Goal: Task Accomplishment & Management: Manage account settings

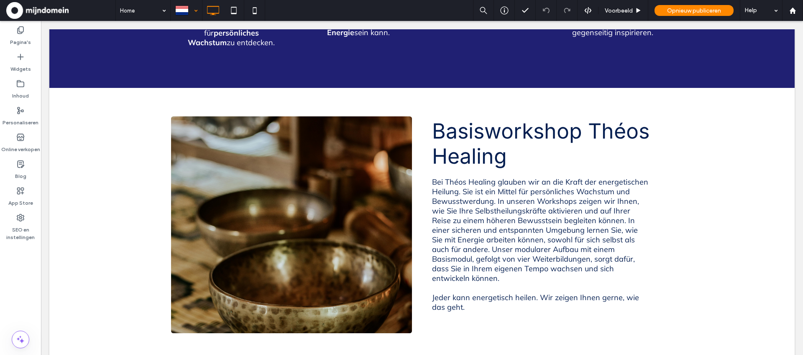
scroll to position [794, 0]
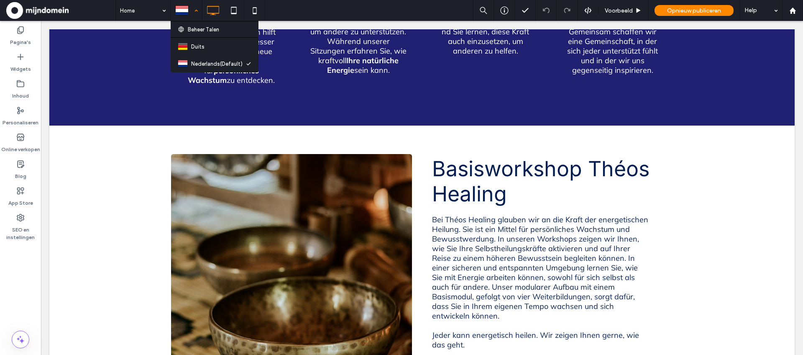
click at [193, 9] on div at bounding box center [186, 10] width 31 height 20
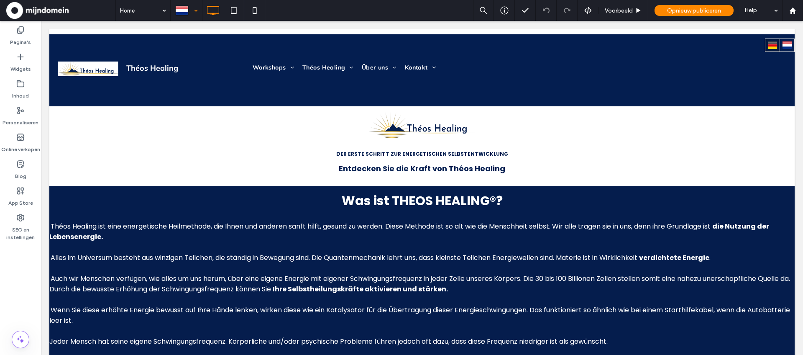
scroll to position [0, 0]
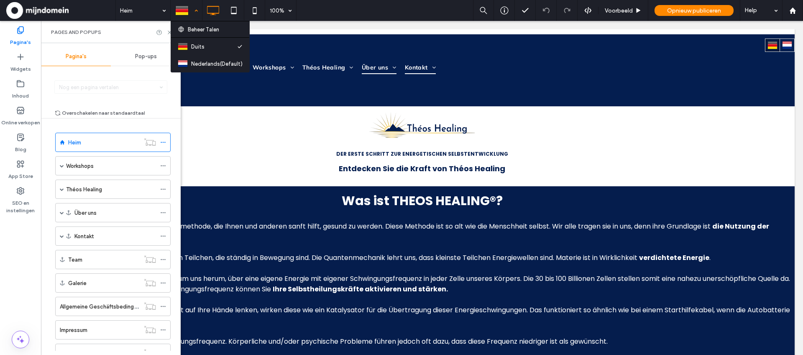
click at [195, 13] on div at bounding box center [186, 10] width 31 height 20
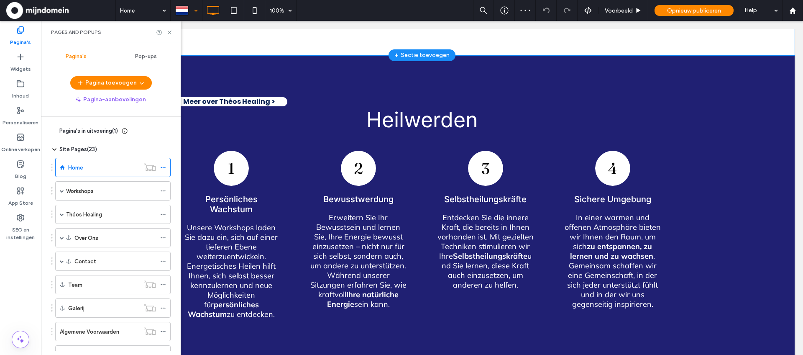
scroll to position [562, 0]
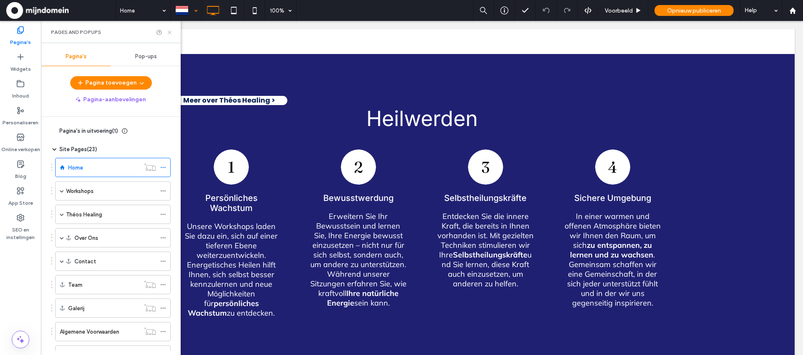
click at [169, 30] on icon at bounding box center [170, 32] width 6 height 6
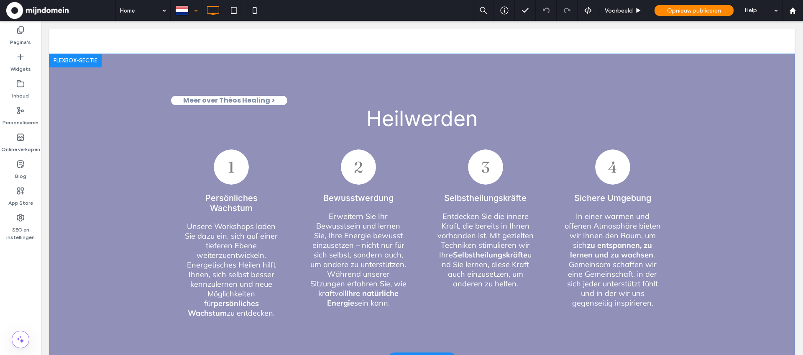
click at [64, 63] on div at bounding box center [75, 60] width 52 height 13
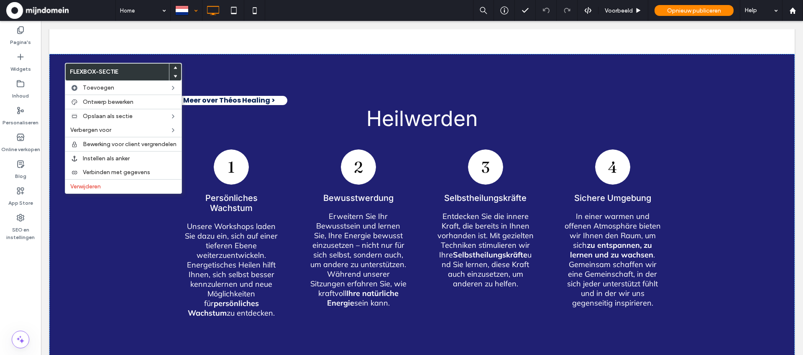
click at [14, 294] on div "Pagina's Widgets Inhoud Personaliseren Online verkopen Blog App Store SEO en in…" at bounding box center [20, 188] width 41 height 334
click at [21, 282] on div "Pagina's Widgets Inhoud Personaliseren Online verkopen Blog App Store SEO en in…" at bounding box center [20, 188] width 41 height 334
click at [17, 267] on div "Pagina's Widgets Inhoud Personaliseren Online verkopen Blog App Store SEO en in…" at bounding box center [20, 188] width 41 height 334
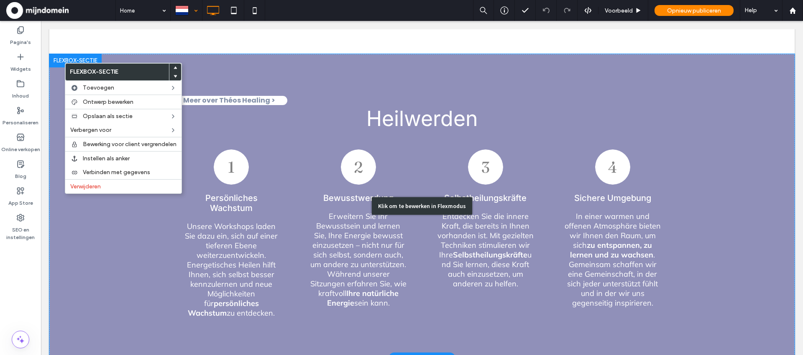
click at [105, 264] on div "Klik om te bewerken in Flexmodus" at bounding box center [422, 206] width 746 height 304
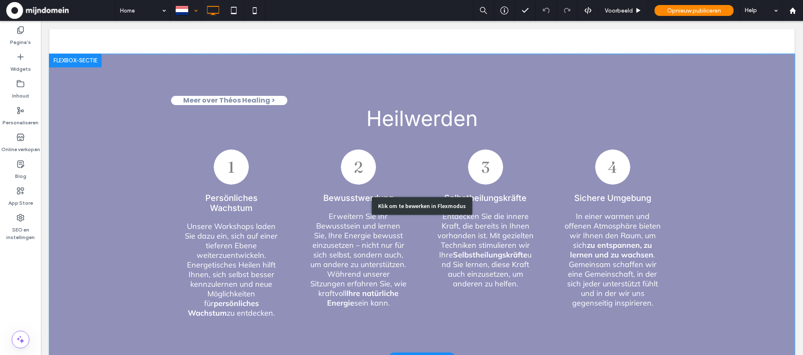
click at [407, 203] on div "Klik om te bewerken in Flexmodus" at bounding box center [422, 206] width 100 height 18
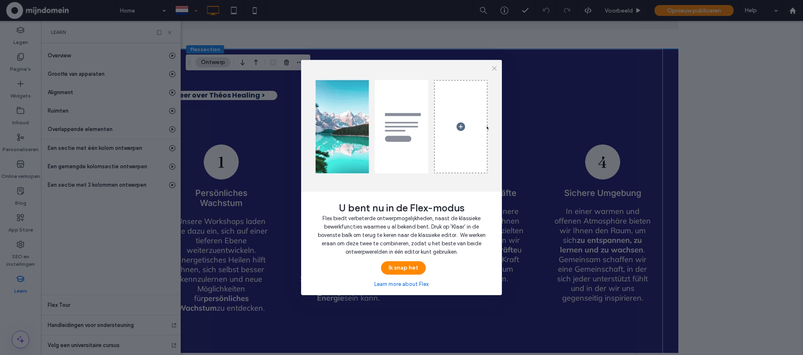
scroll to position [555, 0]
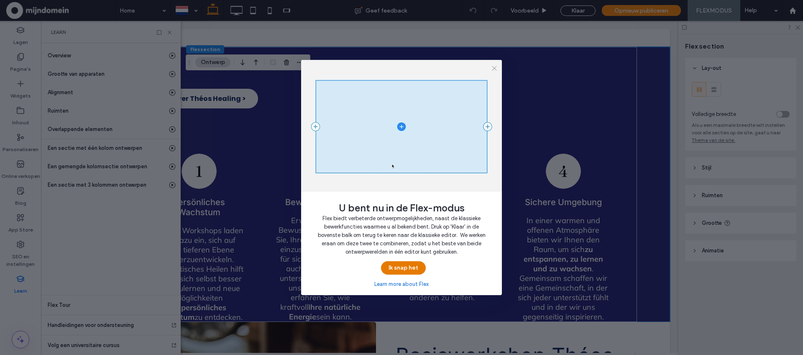
click at [412, 268] on button "Ik snap het" at bounding box center [403, 267] width 45 height 13
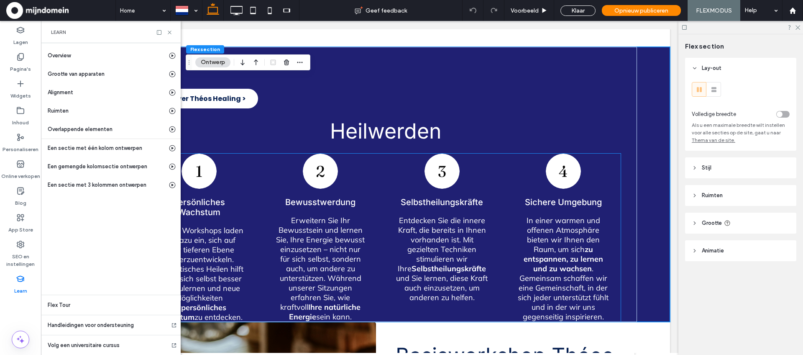
click at [208, 248] on p "Unsere Workshops laden Sie dazu ein, sich auf einer tieferen Ebene weiterzuentw…" at bounding box center [199, 274] width 92 height 96
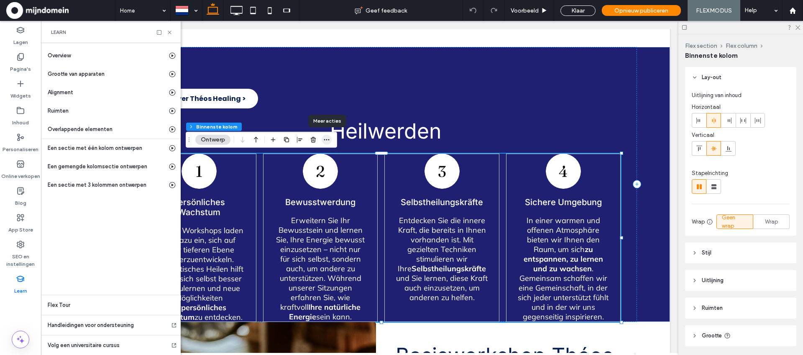
click at [325, 142] on icon "button" at bounding box center [326, 139] width 7 height 7
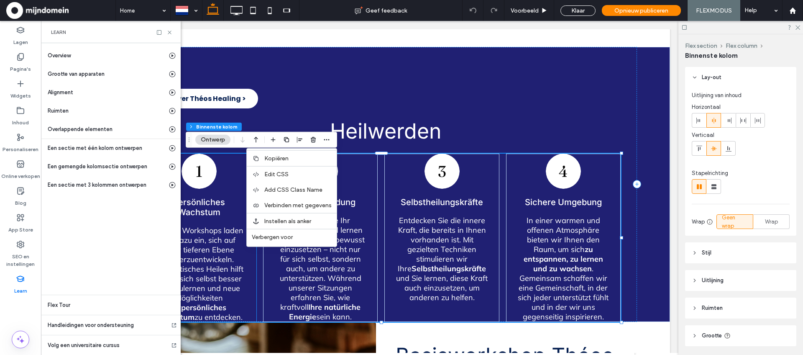
click at [215, 249] on p "Unsere Workshops laden Sie dazu ein, sich auf einer tieferen Ebene weiterzuentw…" at bounding box center [199, 274] width 92 height 96
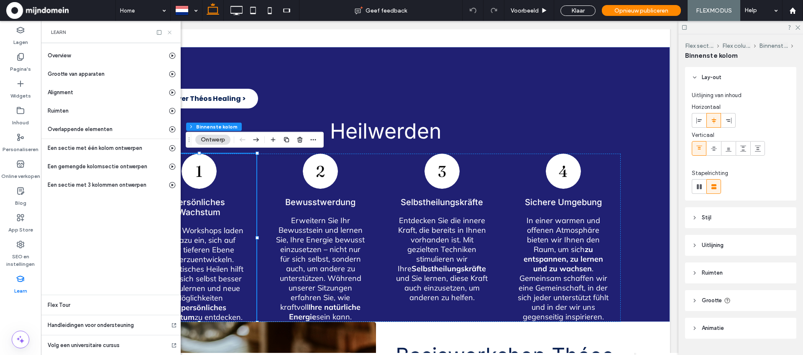
click at [170, 32] on icon at bounding box center [170, 32] width 6 height 6
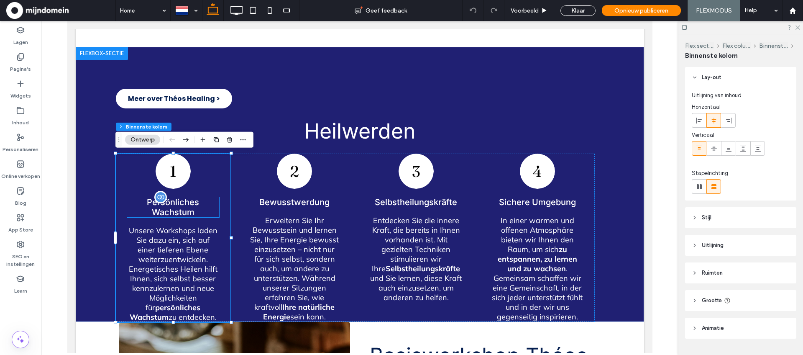
click at [162, 202] on div at bounding box center [160, 197] width 13 height 13
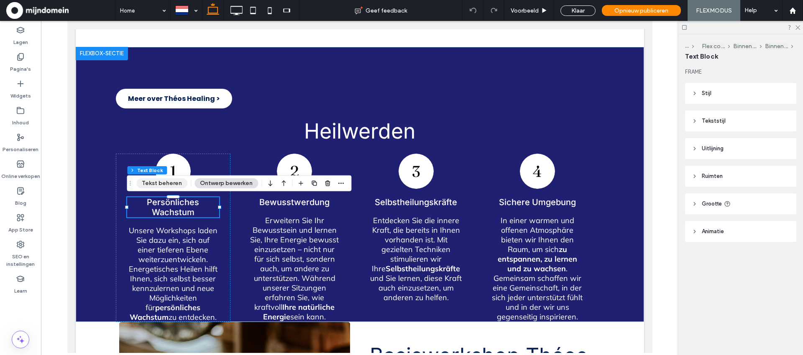
click at [176, 186] on button "Tekst beheren" at bounding box center [161, 183] width 51 height 10
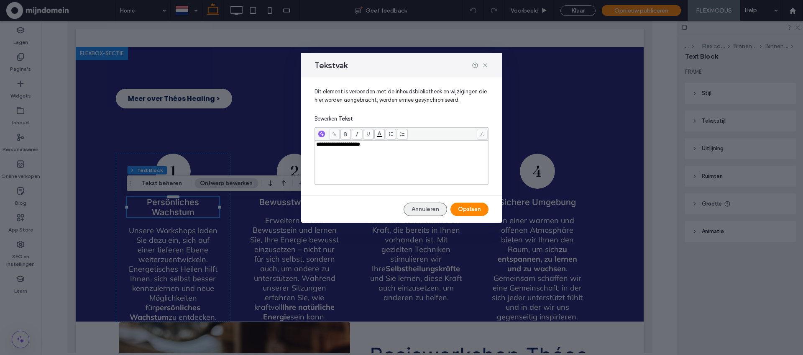
click at [409, 210] on button "Annuleren" at bounding box center [426, 209] width 44 height 13
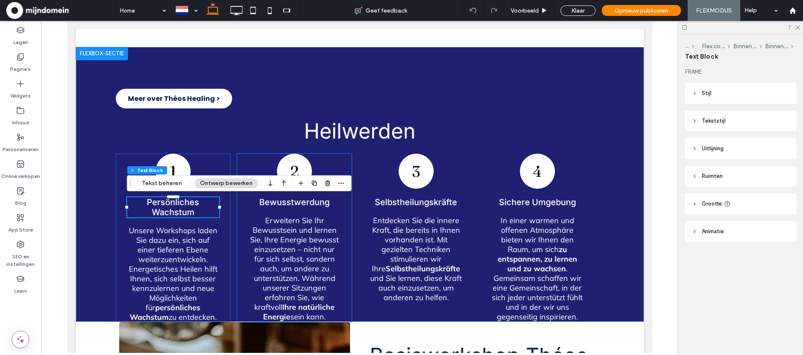
click at [305, 248] on p "Erweitern Sie Ihr Bewusstsein und lernen Sie, Ihre Energie bewusst einzusetzen …" at bounding box center [294, 269] width 92 height 106
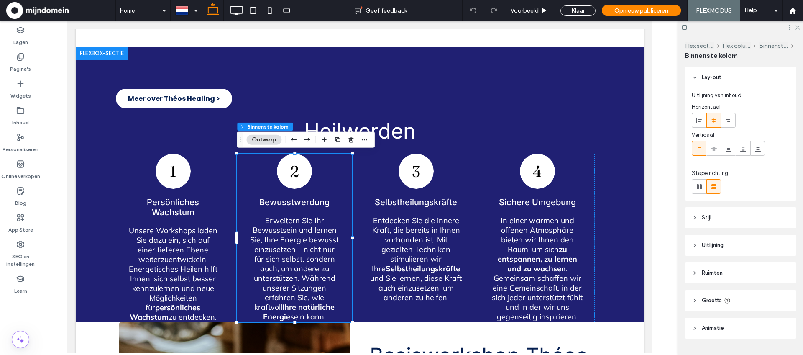
click at [298, 245] on p "Erweitern Sie Ihr Bewusstsein und lernen Sie, Ihre Energie bewusst einzusetzen …" at bounding box center [294, 269] width 92 height 106
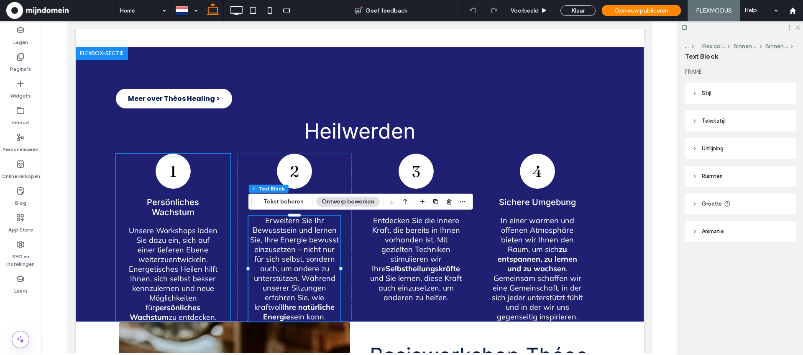
click at [187, 251] on p "Unsere Workshops laden Sie dazu ein, sich auf einer tieferen Ebene weiterzuentw…" at bounding box center [173, 274] width 92 height 96
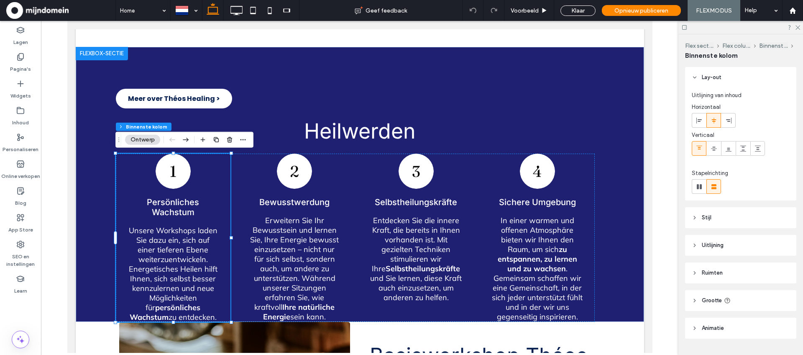
type input "**"
click at [284, 248] on p "Erweitern Sie Ihr Bewusstsein und lernen Sie, Ihre Energie bewusst einzusetzen …" at bounding box center [294, 269] width 92 height 106
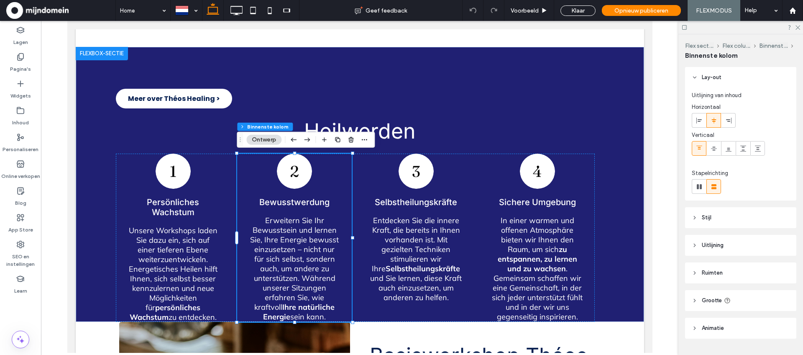
type input "**"
click at [423, 236] on p "Entdecken Sie die innere Kraft, die bereits in Ihnen vorhanden ist. Mit gezielt…" at bounding box center [416, 259] width 92 height 87
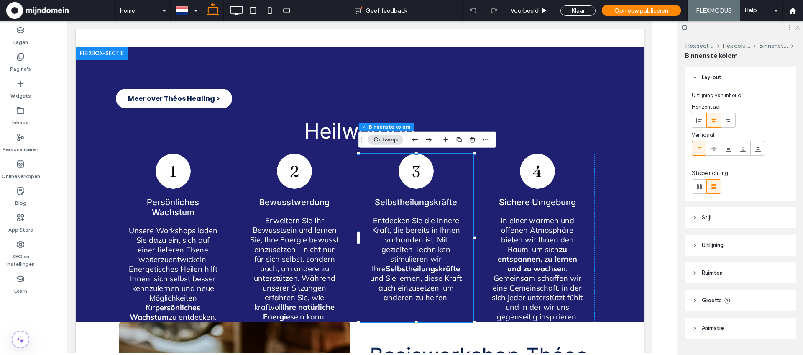
click at [418, 245] on p "Entdecken Sie die innere Kraft, die bereits in Ihnen vorhanden ist. Mit gezielt…" at bounding box center [416, 259] width 92 height 87
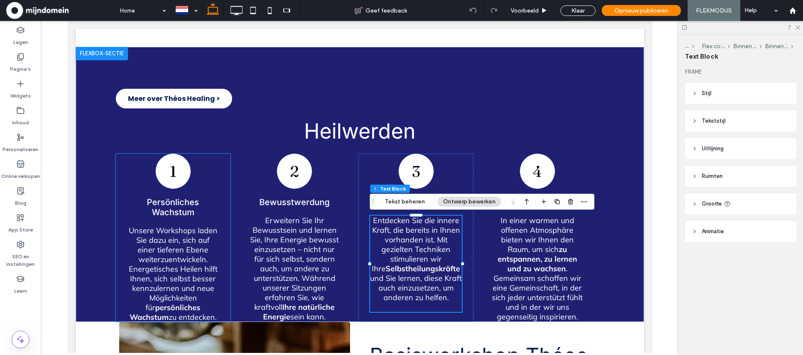
click at [170, 250] on p "Unsere Workshops laden Sie dazu ein, sich auf einer tieferen Ebene weiterzuentw…" at bounding box center [173, 274] width 92 height 96
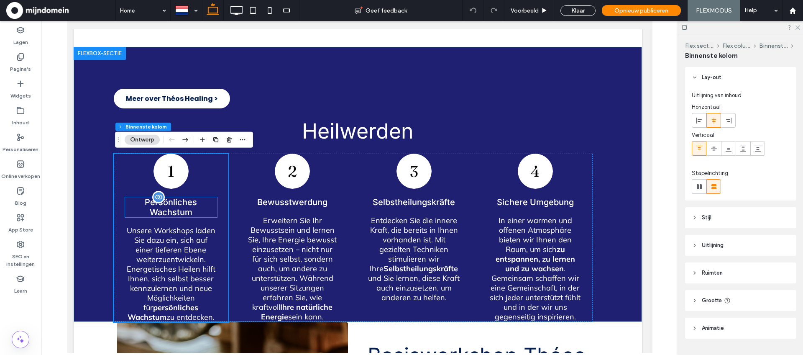
scroll to position [557, 0]
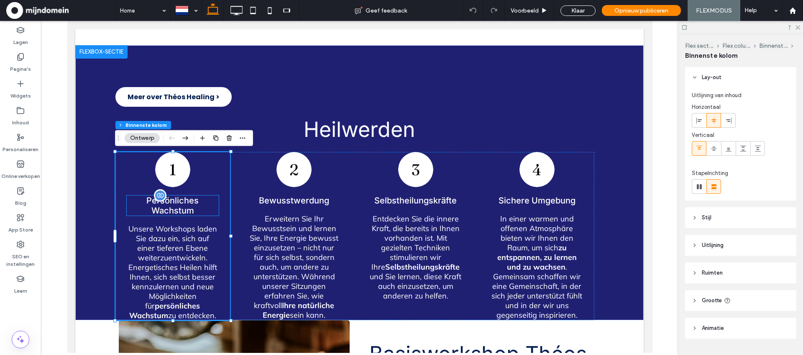
click at [162, 202] on p "Persönliches Wachstum" at bounding box center [172, 205] width 92 height 20
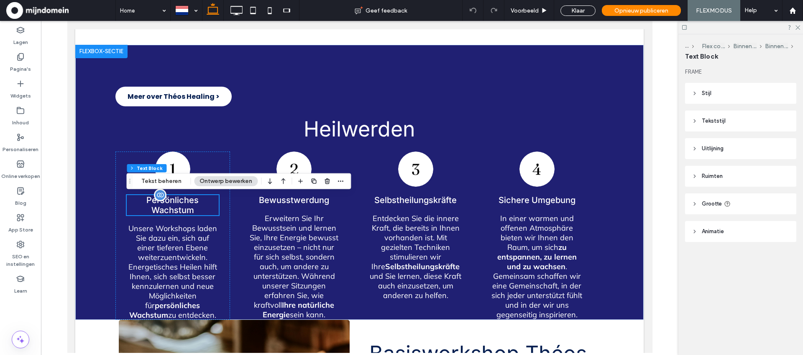
scroll to position [557, 4]
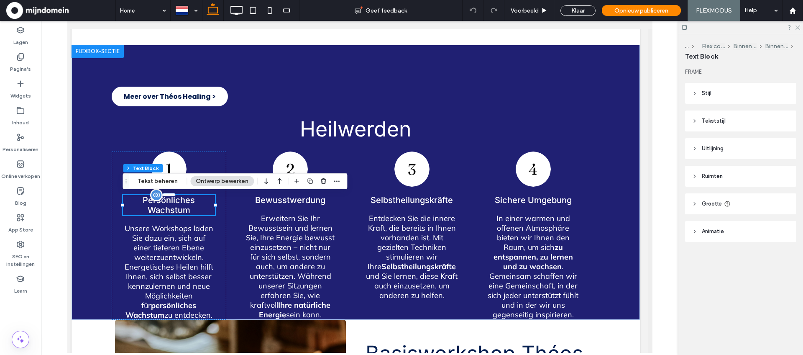
click at [157, 199] on div at bounding box center [156, 195] width 13 height 13
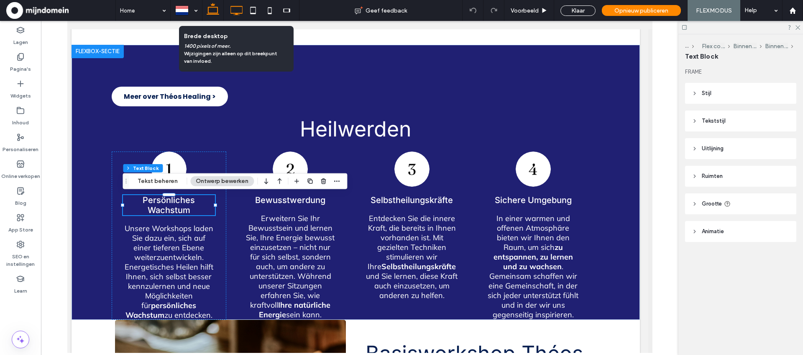
click at [234, 14] on icon at bounding box center [236, 10] width 17 height 17
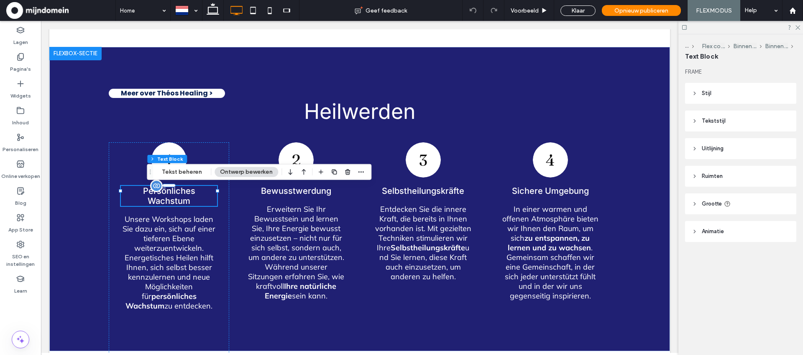
click at [156, 190] on div at bounding box center [156, 186] width 13 height 13
click at [181, 172] on button "Tekst beheren" at bounding box center [182, 172] width 51 height 10
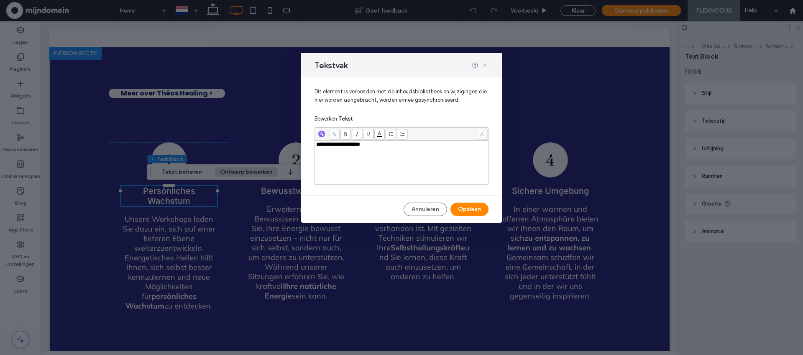
click at [486, 66] on icon at bounding box center [485, 65] width 7 height 7
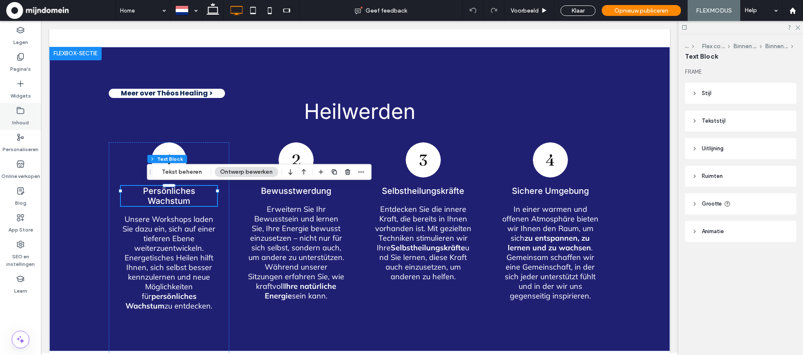
click at [23, 116] on label "Inhoud" at bounding box center [20, 121] width 17 height 12
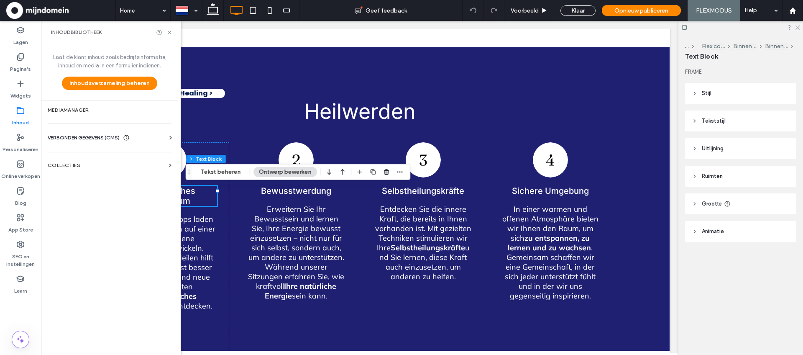
click at [77, 138] on span "VERBONDEN GEGEVENS (CMS)" at bounding box center [84, 137] width 72 height 8
click at [69, 158] on label "Bedrijfsinfo" at bounding box center [111, 158] width 114 height 6
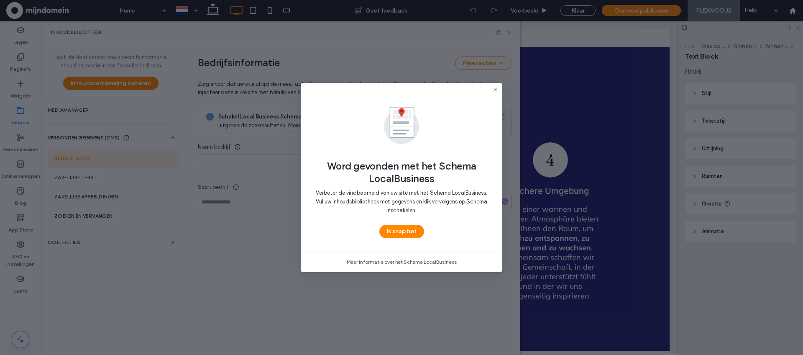
type input "**********"
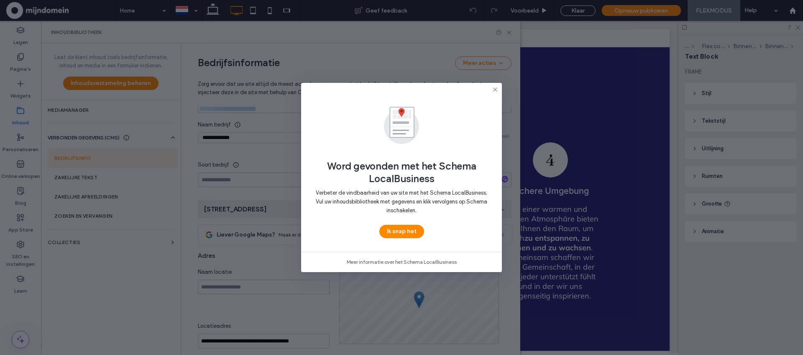
scroll to position [110, 0]
click at [497, 87] on icon at bounding box center [495, 89] width 7 height 7
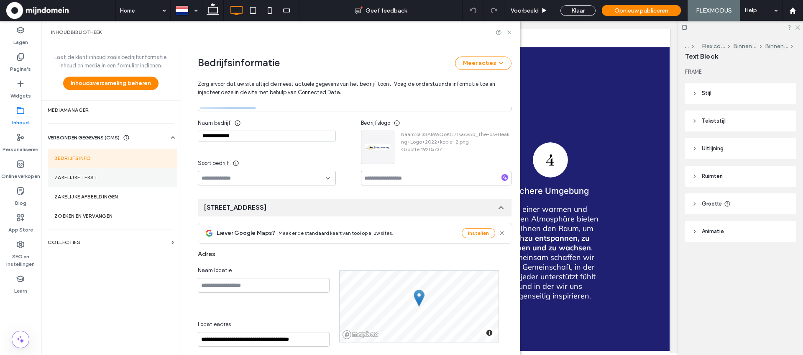
click at [86, 175] on label "Zakelijke tekst" at bounding box center [112, 177] width 116 height 6
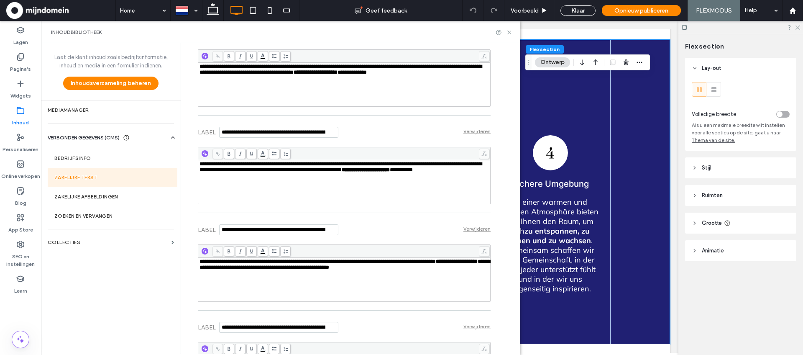
scroll to position [912, 0]
click at [77, 199] on label "Zakelijke afbeeldingen" at bounding box center [112, 197] width 116 height 6
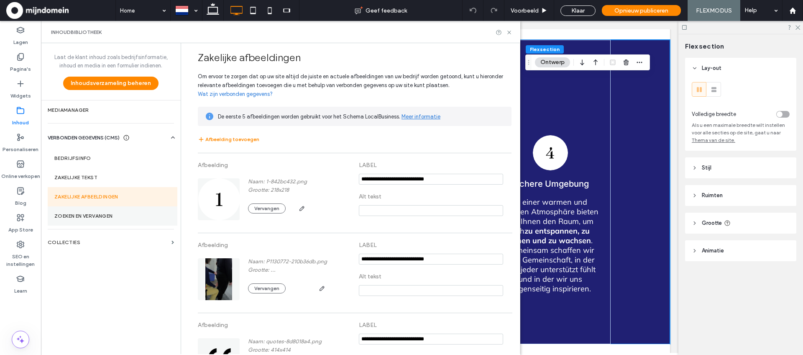
click at [103, 218] on label "Zoeken en vervangen" at bounding box center [112, 216] width 116 height 6
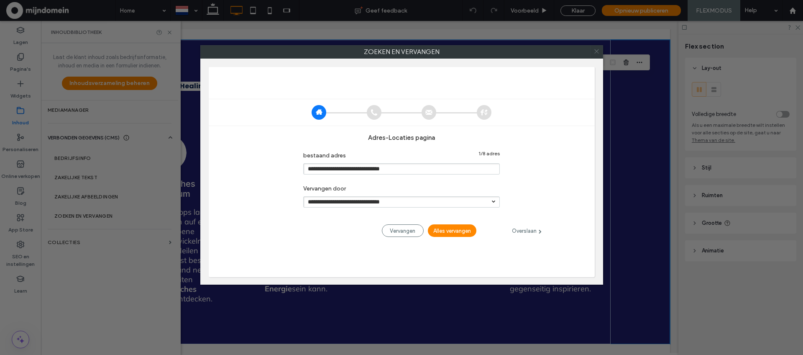
click at [595, 52] on use at bounding box center [597, 51] width 4 height 4
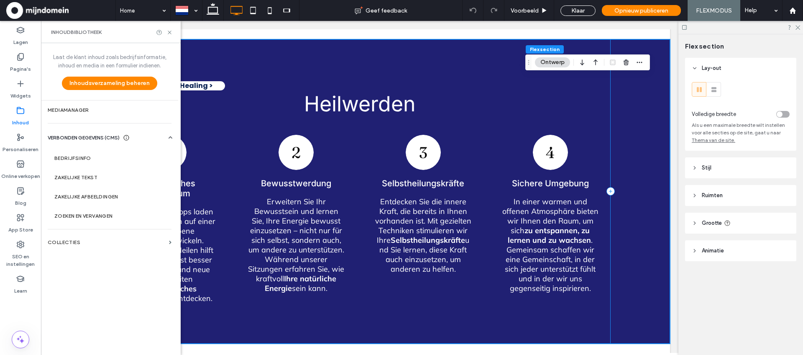
scroll to position [567, 1]
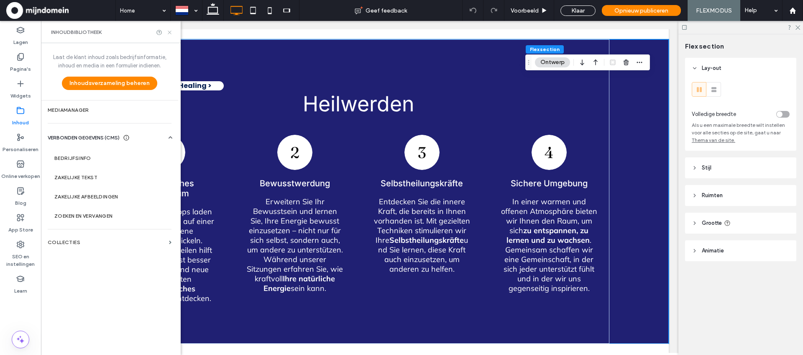
click at [172, 33] on icon at bounding box center [170, 32] width 6 height 6
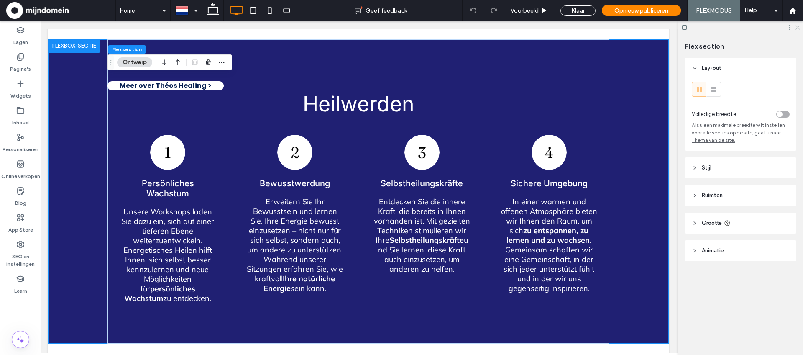
click at [800, 29] on icon at bounding box center [797, 26] width 5 height 5
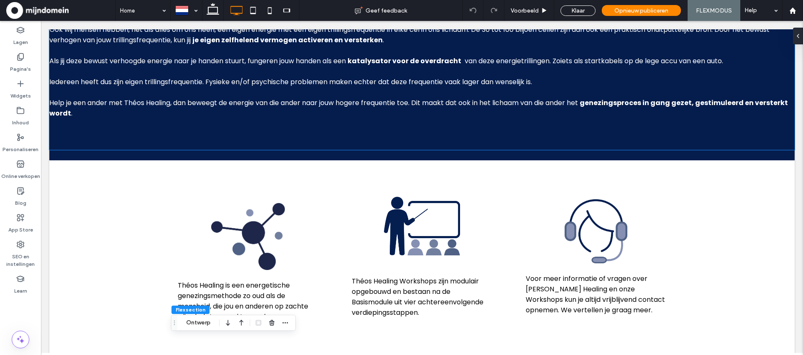
scroll to position [0, 0]
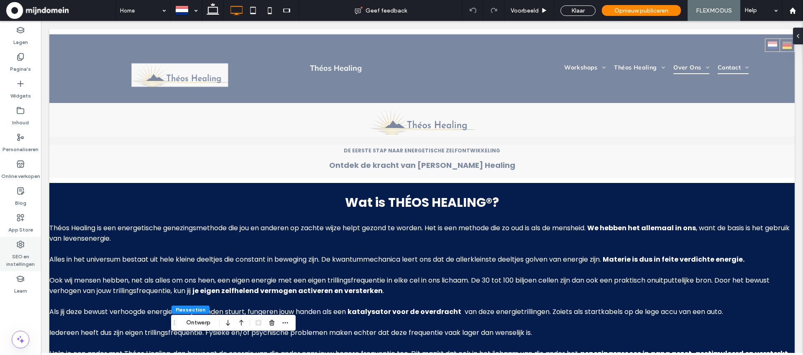
click at [16, 259] on label "SEO en instellingen" at bounding box center [20, 258] width 41 height 19
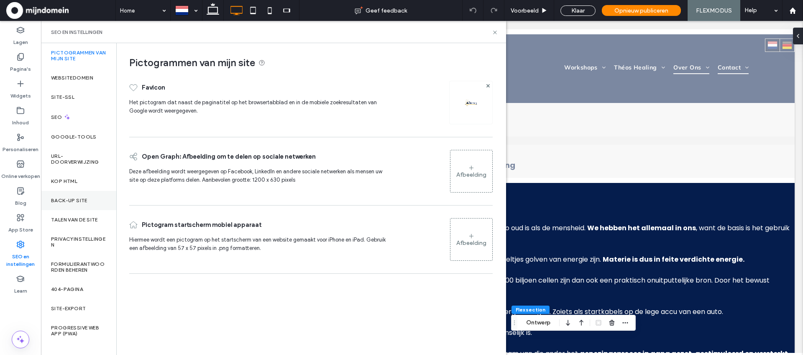
click at [80, 194] on div "Back-up site" at bounding box center [78, 200] width 75 height 19
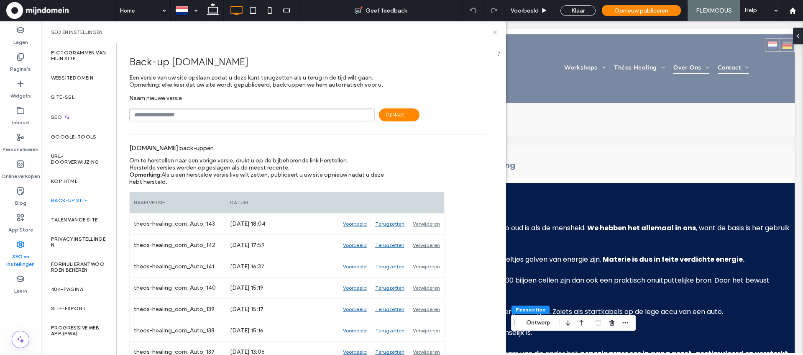
click at [188, 113] on input "text" at bounding box center [252, 114] width 246 height 13
type input "**********"
drag, startPoint x: 388, startPoint y: 116, endPoint x: 427, endPoint y: 146, distance: 49.0
click at [388, 116] on span "Opslaan" at bounding box center [399, 114] width 41 height 13
click at [497, 31] on icon at bounding box center [495, 32] width 6 height 6
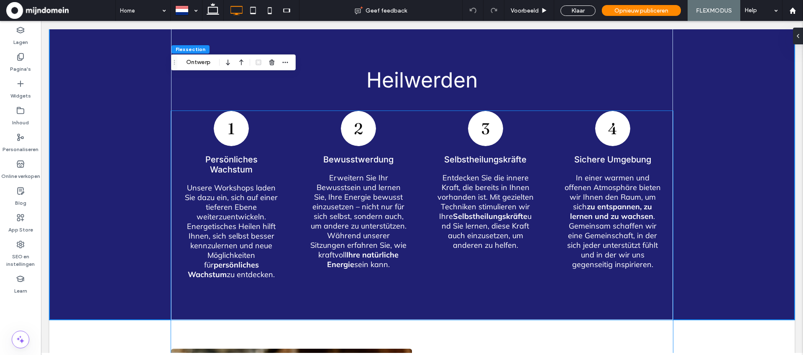
scroll to position [603, 0]
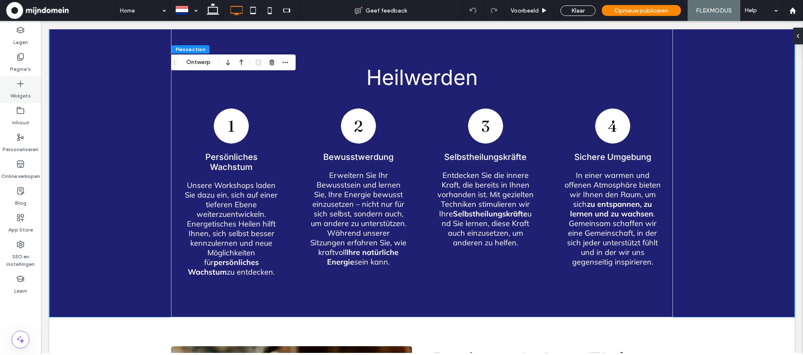
click at [20, 91] on label "Widgets" at bounding box center [20, 94] width 21 height 12
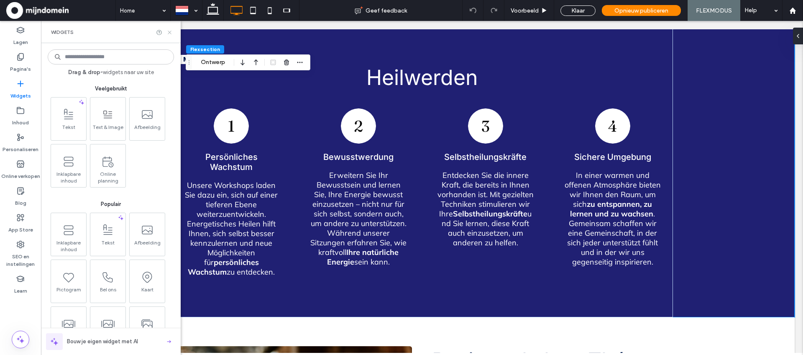
click at [169, 31] on icon at bounding box center [170, 32] width 6 height 6
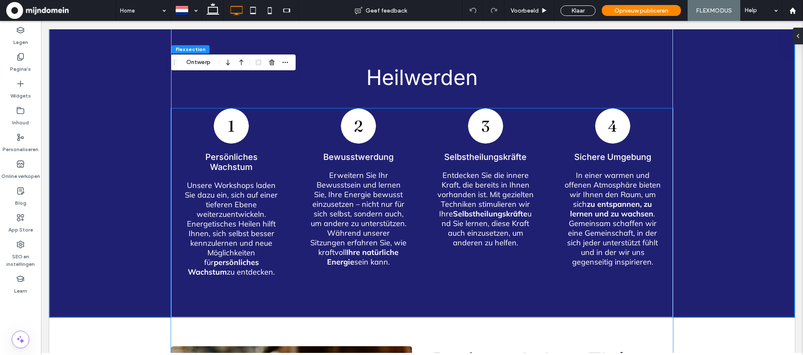
click at [244, 160] on p "Persönliches Wachstum" at bounding box center [231, 162] width 96 height 20
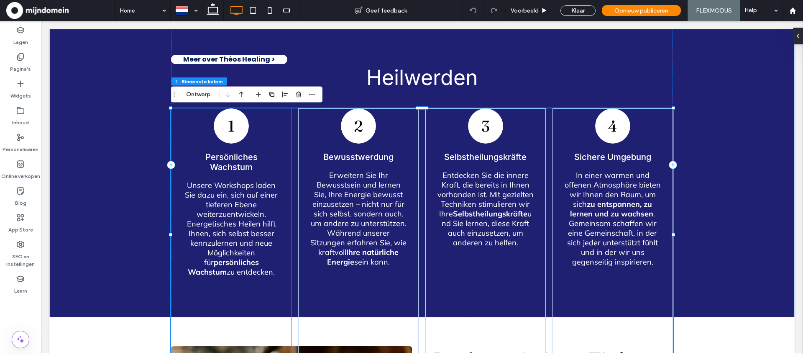
click at [221, 156] on p "Persönliches Wachstum" at bounding box center [231, 162] width 96 height 20
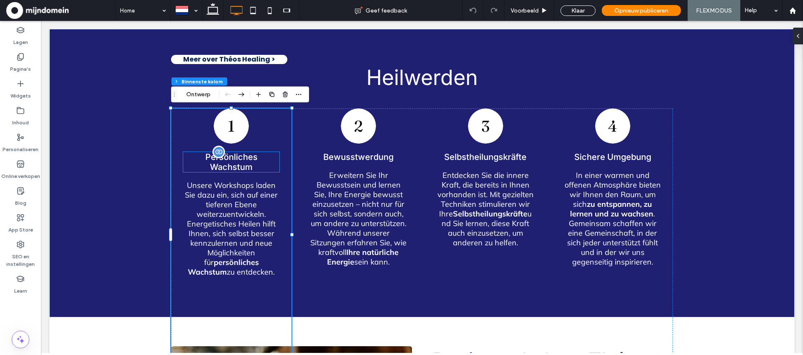
click at [218, 156] on div at bounding box center [219, 152] width 13 height 13
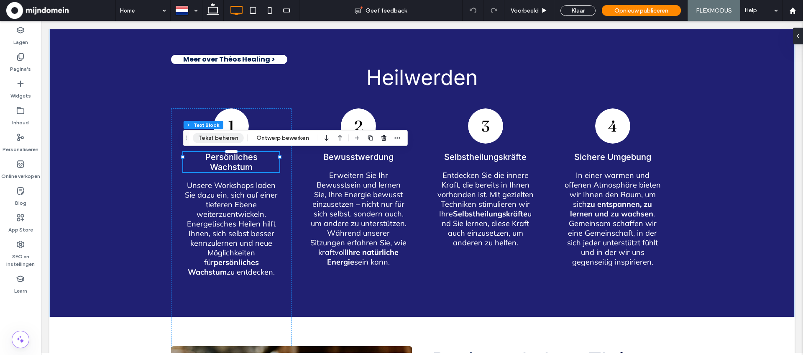
click at [221, 140] on button "Tekst beheren" at bounding box center [218, 138] width 51 height 10
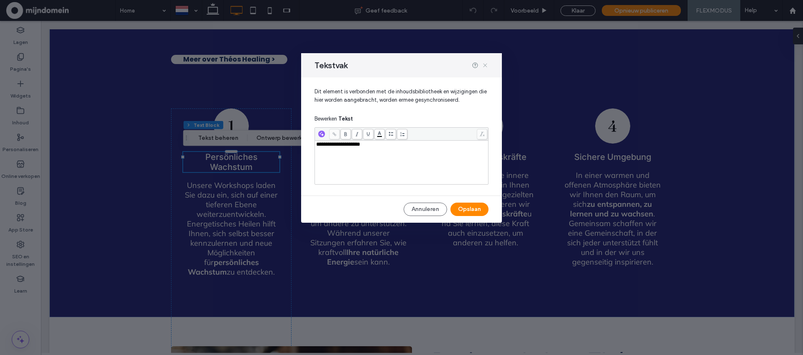
click at [488, 66] on icon at bounding box center [485, 65] width 7 height 7
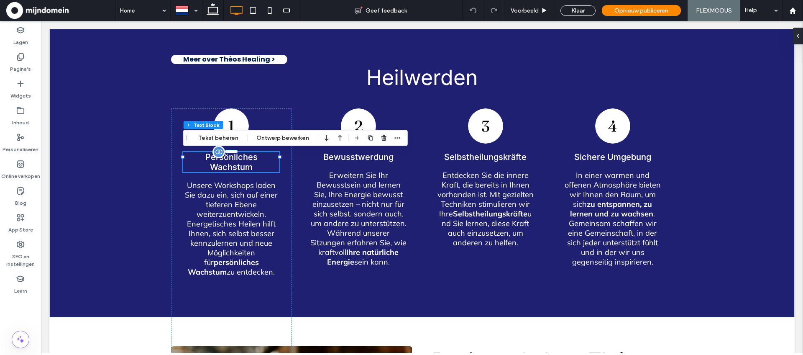
click at [219, 156] on div at bounding box center [219, 152] width 13 height 13
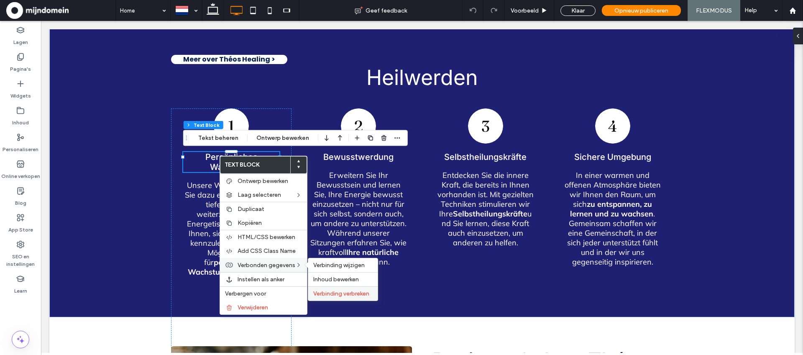
click at [331, 293] on span "Verbinding verbreken" at bounding box center [341, 293] width 56 height 7
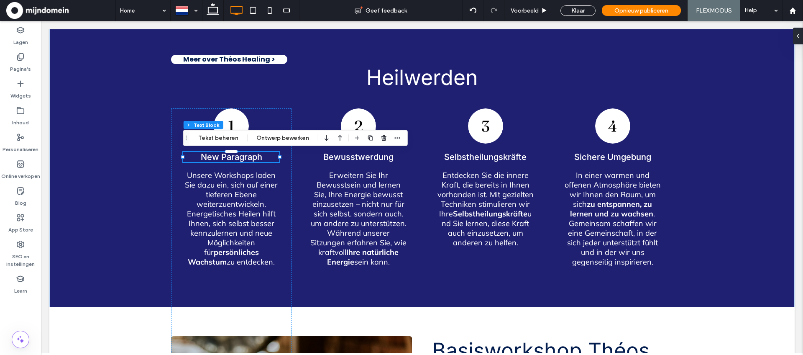
click at [256, 160] on span "New Paragraph" at bounding box center [232, 157] width 62 height 10
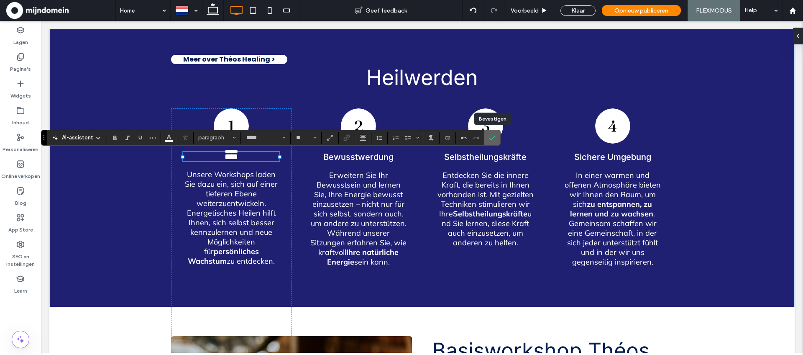
drag, startPoint x: 495, startPoint y: 142, endPoint x: 455, endPoint y: 123, distance: 44.7
click at [495, 142] on label "Bevestigen" at bounding box center [492, 137] width 13 height 15
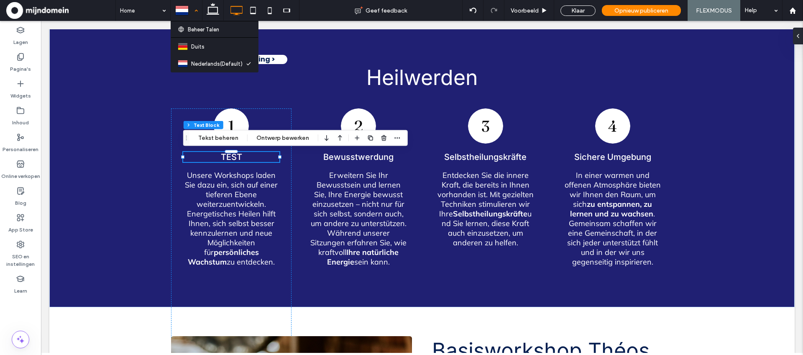
click at [198, 13] on div at bounding box center [186, 10] width 31 height 20
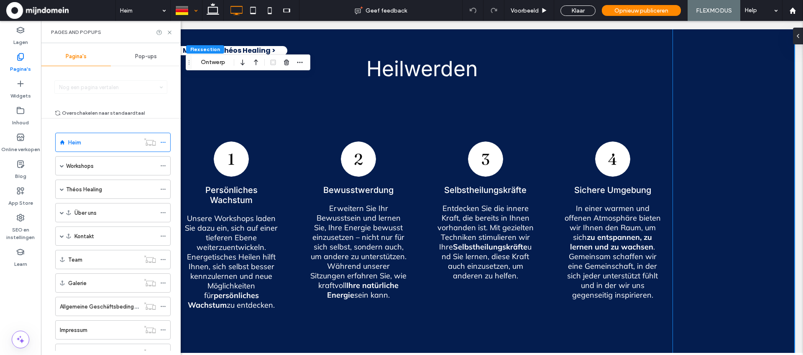
scroll to position [627, 0]
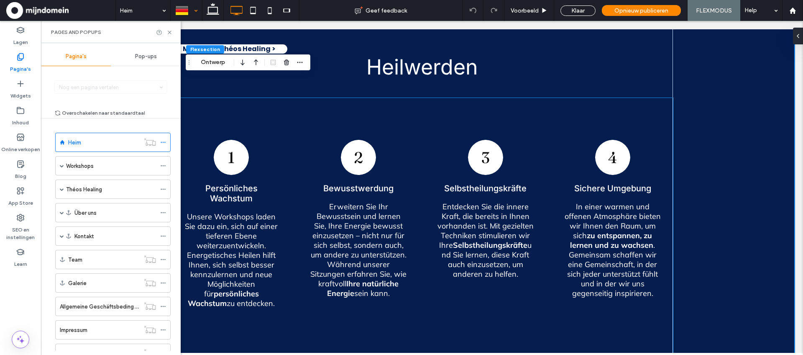
click at [236, 221] on p "Unsere Workshops laden Sie dazu ein, sich auf einer tieferen Ebene weiterzuentw…" at bounding box center [231, 260] width 96 height 96
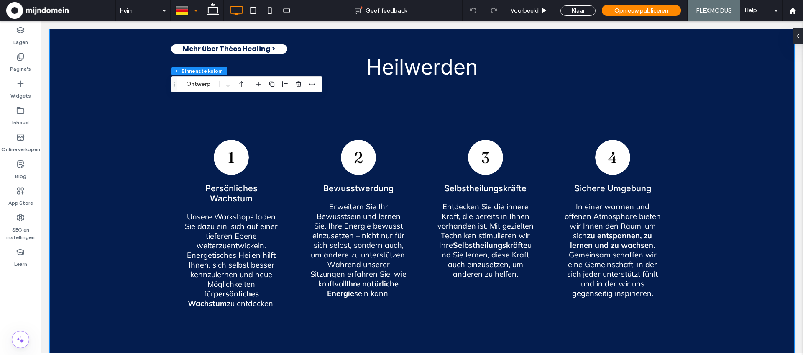
type input "**"
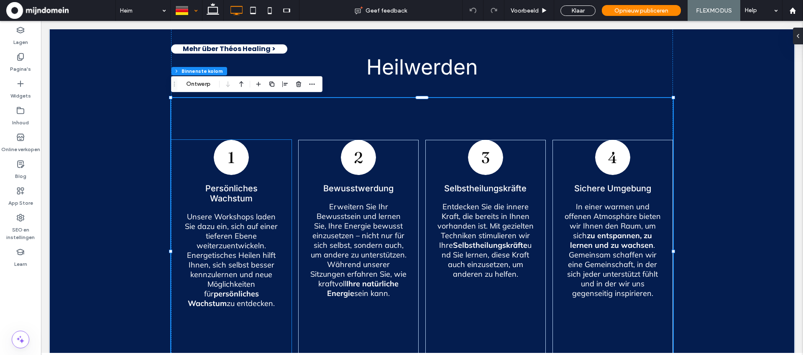
click at [232, 190] on div "Persönliches Wachstum" at bounding box center [231, 193] width 96 height 20
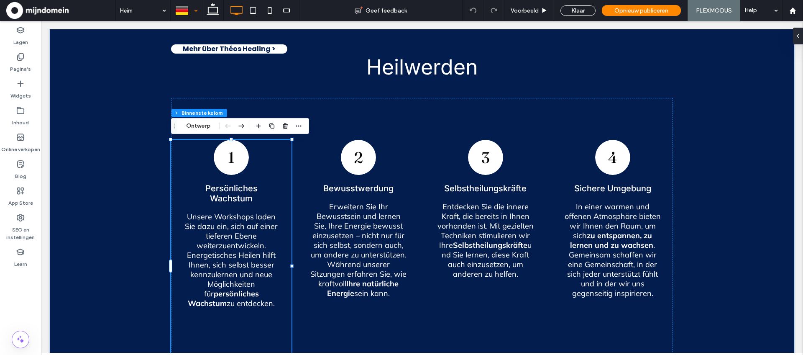
click at [232, 187] on div "Persönliches Wachstum" at bounding box center [231, 193] width 96 height 20
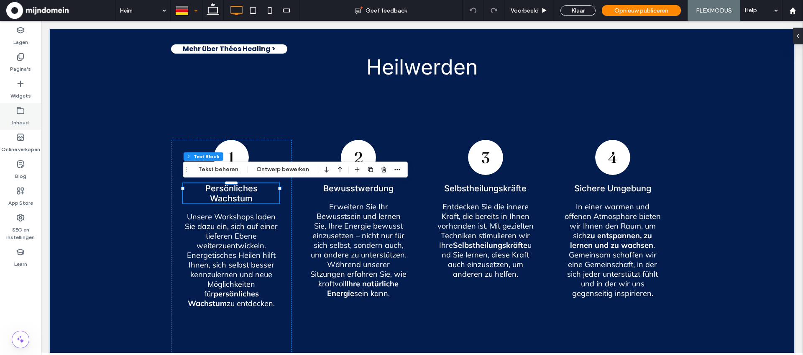
click at [20, 115] on label "Inhoud" at bounding box center [20, 121] width 17 height 12
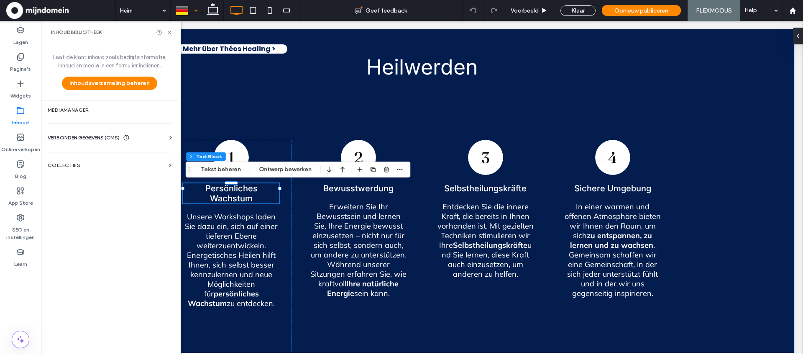
click at [76, 139] on span "VERBONDEN GEGEVENS (CMS)" at bounding box center [84, 137] width 72 height 8
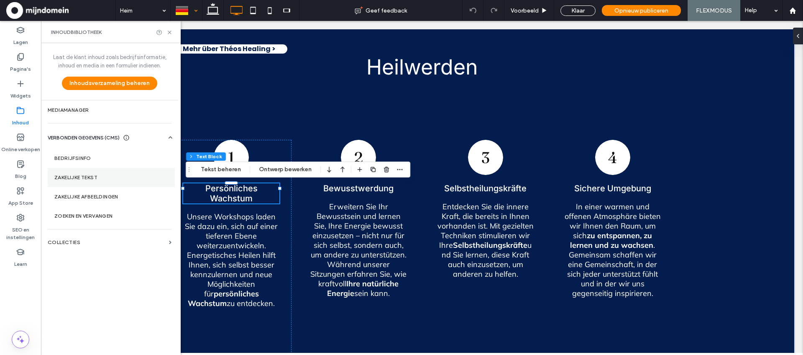
click at [78, 175] on label "Zakelijke tekst" at bounding box center [111, 177] width 114 height 6
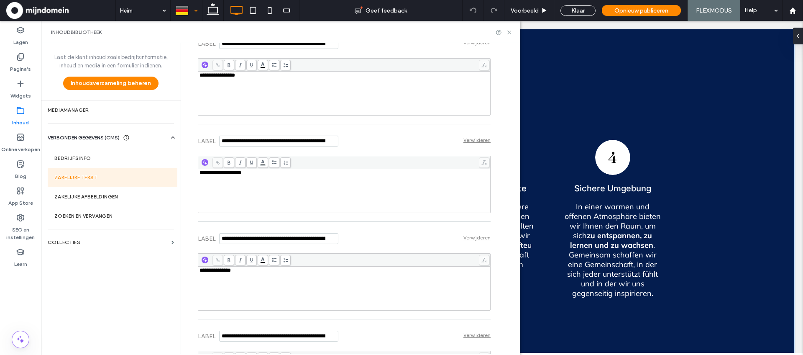
scroll to position [1491, 0]
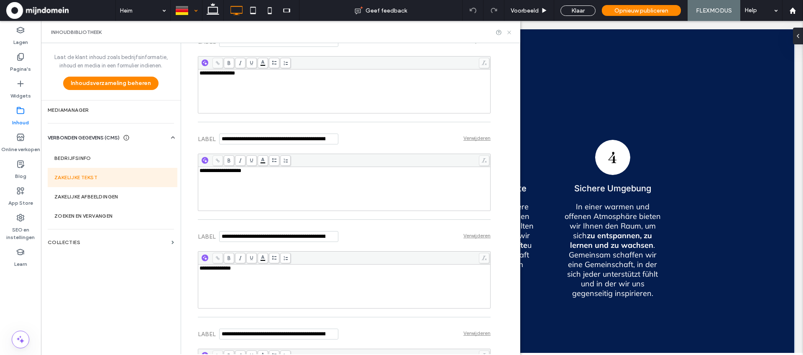
click at [509, 33] on icon at bounding box center [509, 32] width 6 height 6
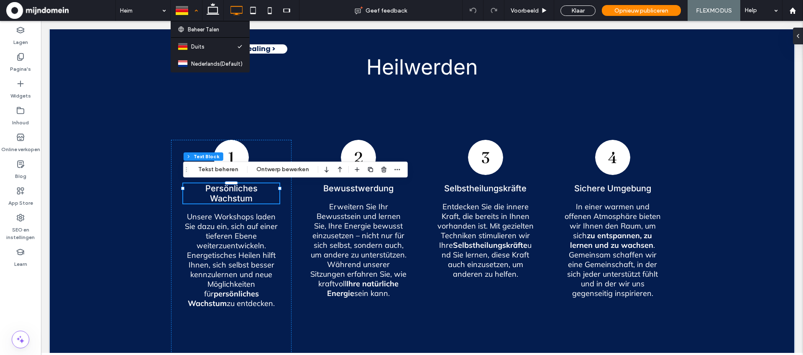
click at [194, 10] on div at bounding box center [186, 10] width 31 height 20
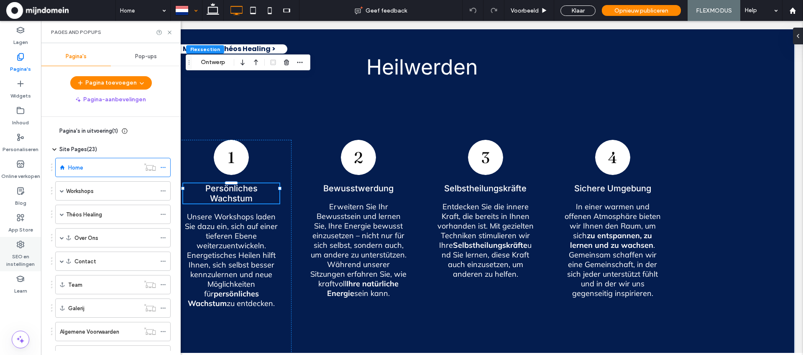
click at [22, 254] on label "SEO en instellingen" at bounding box center [20, 258] width 41 height 19
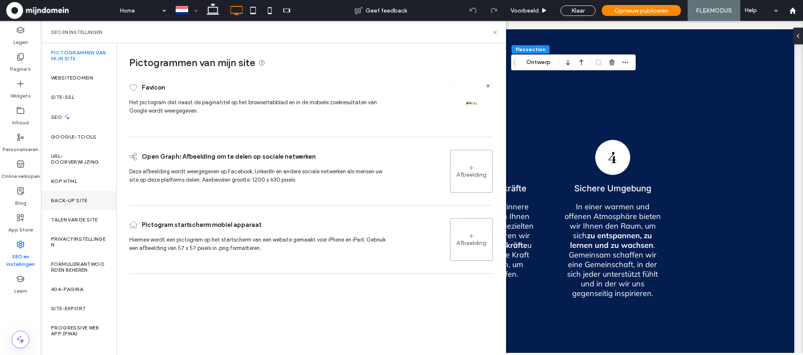
click at [62, 202] on label "Back-up site" at bounding box center [69, 201] width 36 height 6
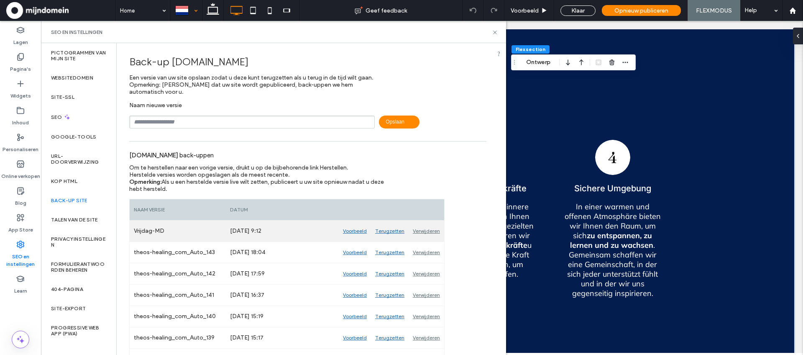
click at [391, 226] on div "Terugzetten" at bounding box center [390, 231] width 38 height 21
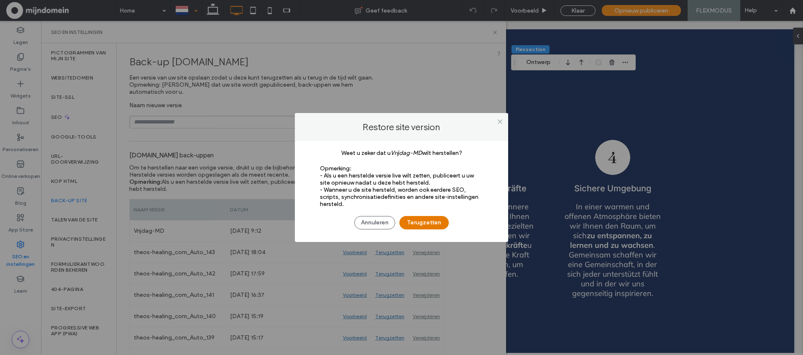
click at [425, 220] on button "Terugzetten" at bounding box center [424, 222] width 49 height 13
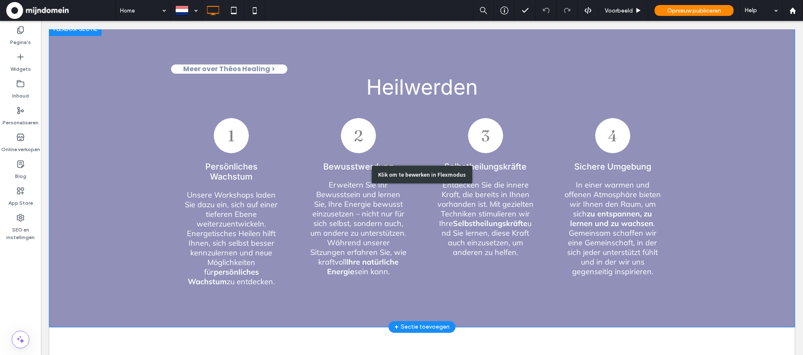
scroll to position [593, 0]
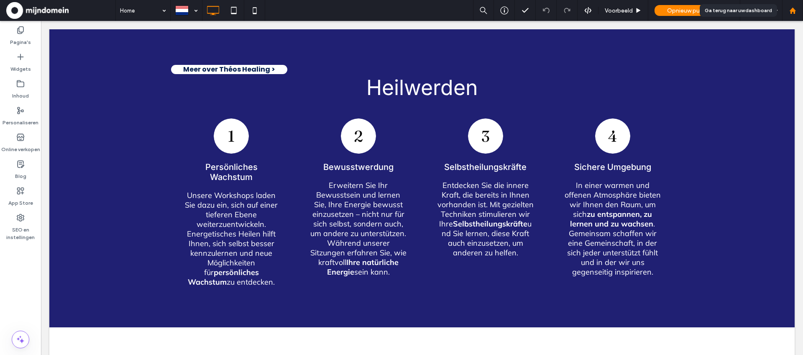
click at [794, 11] on use at bounding box center [793, 10] width 6 height 6
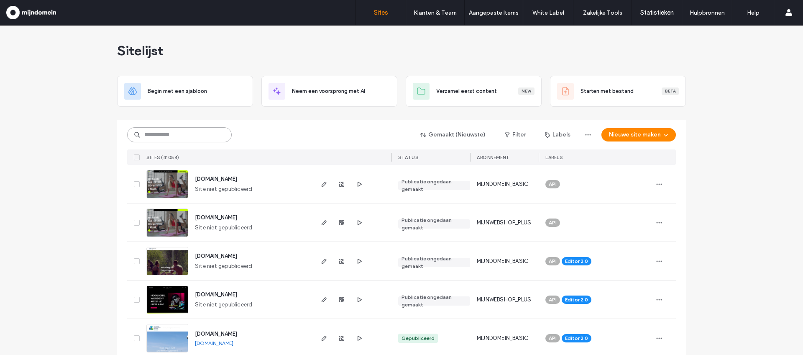
click at [196, 132] on input at bounding box center [179, 134] width 105 height 15
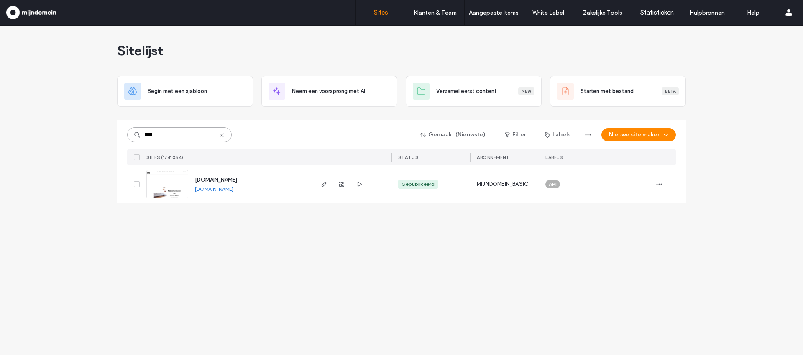
type input "****"
click at [178, 187] on img at bounding box center [167, 198] width 41 height 57
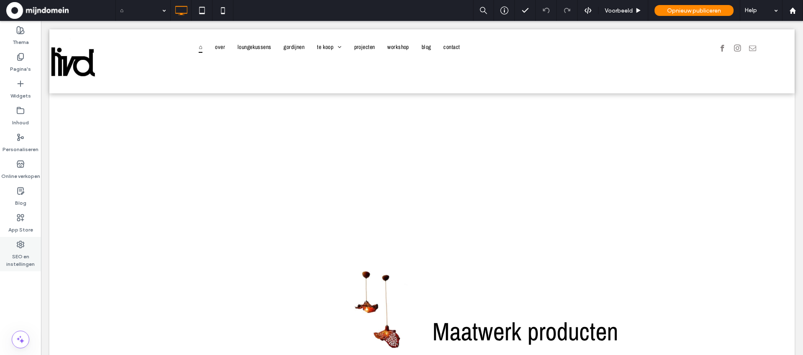
click at [18, 251] on label "SEO en instellingen" at bounding box center [20, 258] width 41 height 19
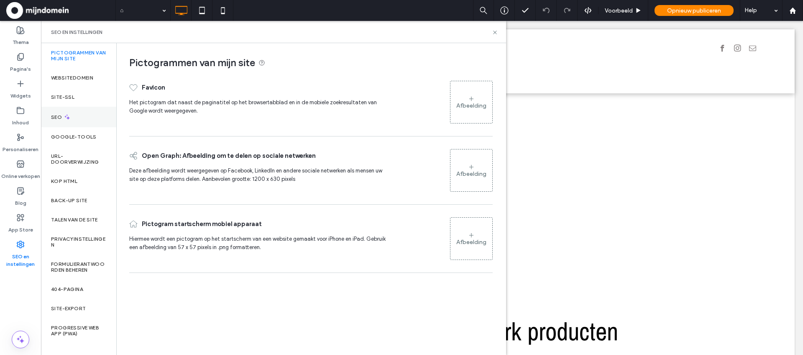
click at [67, 118] on icon at bounding box center [67, 116] width 7 height 7
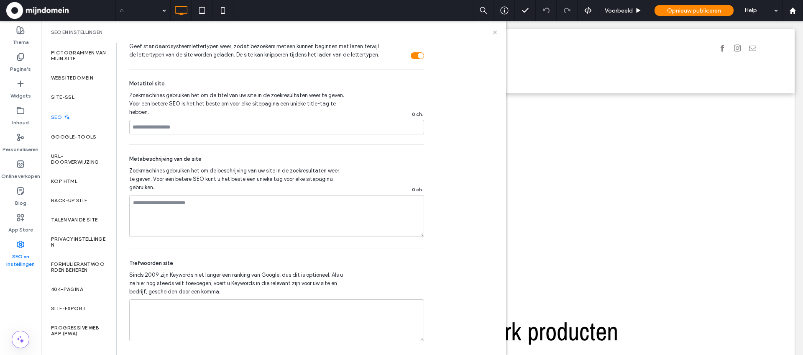
scroll to position [475, 0]
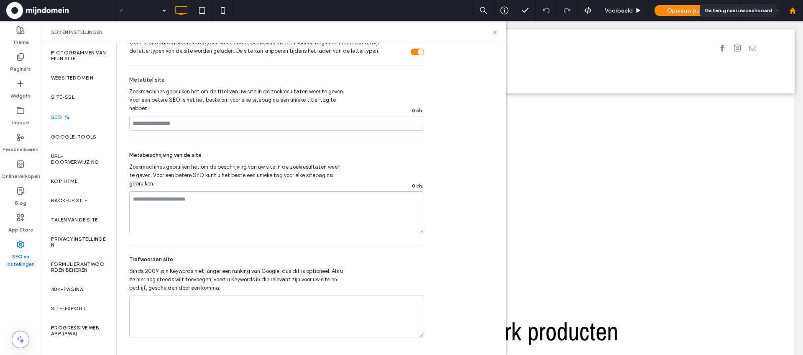
click at [795, 13] on icon at bounding box center [793, 10] width 7 height 7
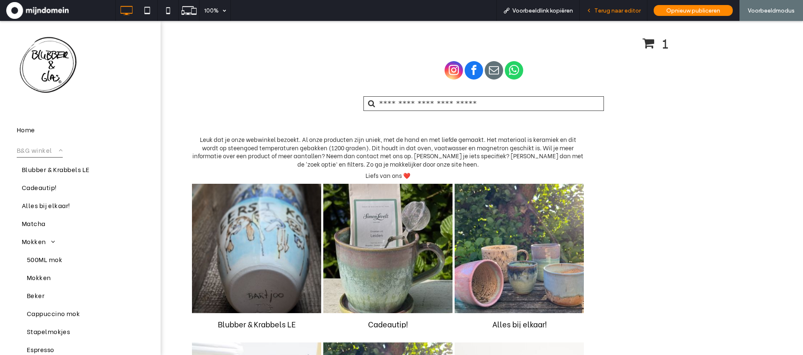
click at [613, 17] on div "Terug naar editor" at bounding box center [614, 10] width 68 height 21
click at [612, 15] on div "Terug naar editor" at bounding box center [614, 10] width 68 height 21
click at [611, 8] on span "Terug naar editor" at bounding box center [618, 10] width 46 height 7
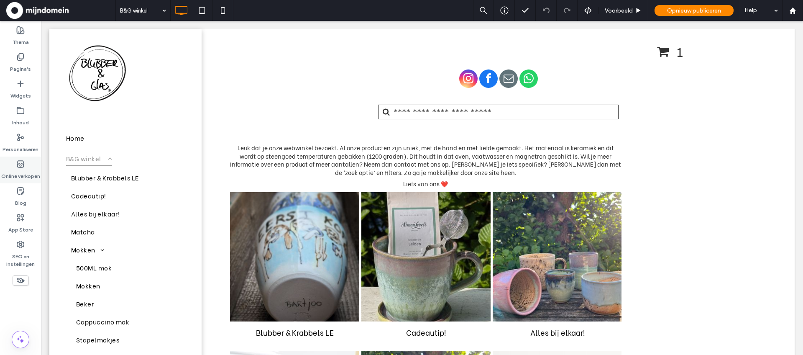
click at [13, 164] on div "Online verkopen" at bounding box center [20, 170] width 41 height 27
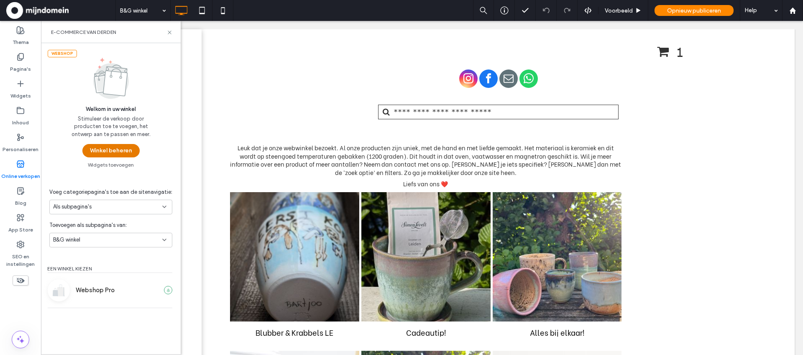
click at [108, 149] on button "Winkel beheren" at bounding box center [110, 150] width 57 height 13
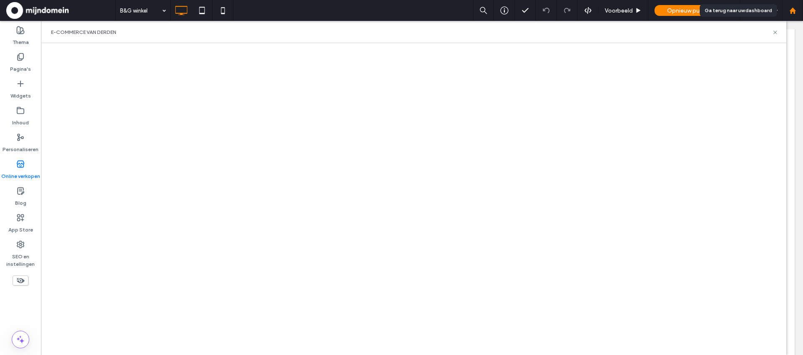
click at [796, 15] on div at bounding box center [793, 10] width 21 height 21
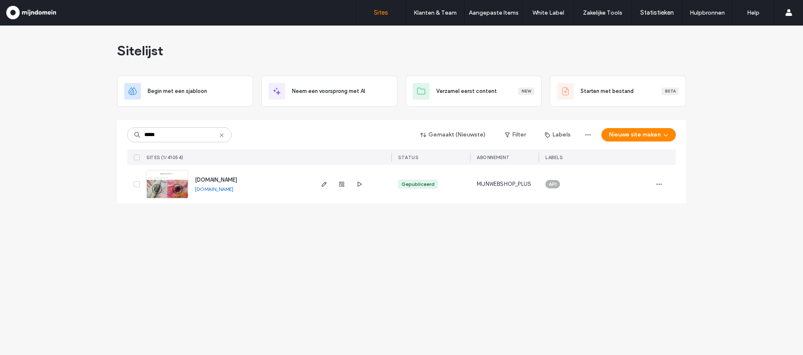
type input "*****"
click at [170, 187] on img at bounding box center [167, 198] width 41 height 57
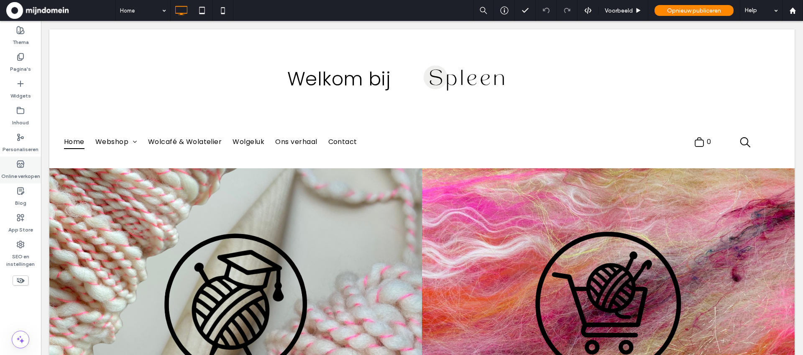
click at [23, 164] on use at bounding box center [20, 164] width 7 height 7
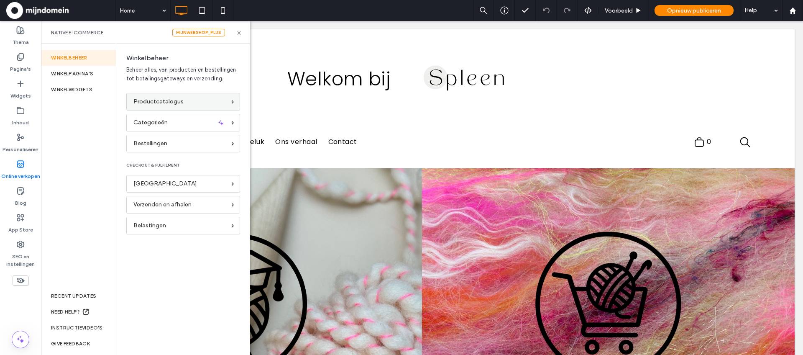
click at [205, 102] on div "Productcatalogus" at bounding box center [179, 101] width 92 height 9
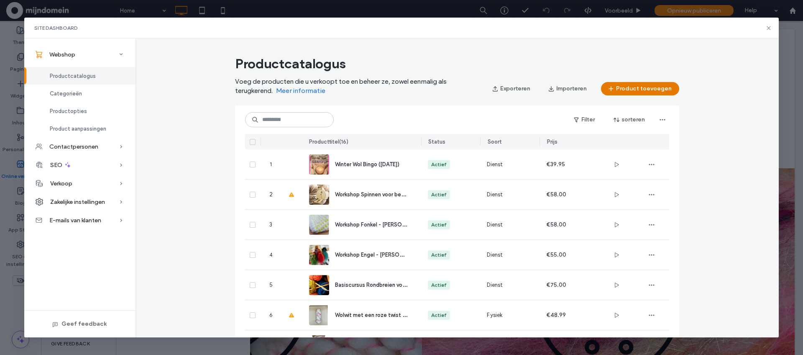
click at [639, 91] on button "Product toevoegen" at bounding box center [640, 88] width 78 height 13
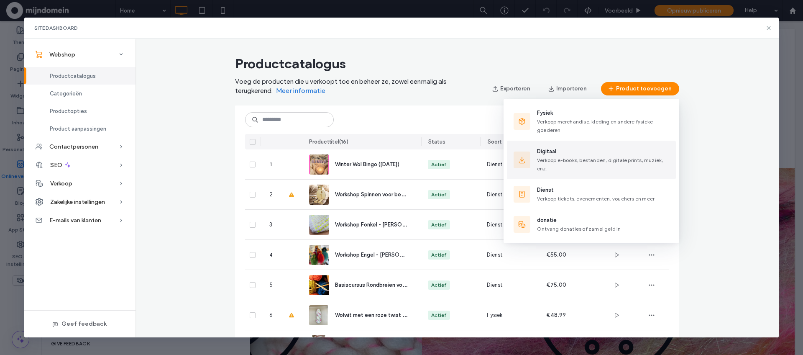
click at [550, 162] on span "Verkoop e-books, bestanden, digitale prints, muziek, enz." at bounding box center [600, 164] width 126 height 15
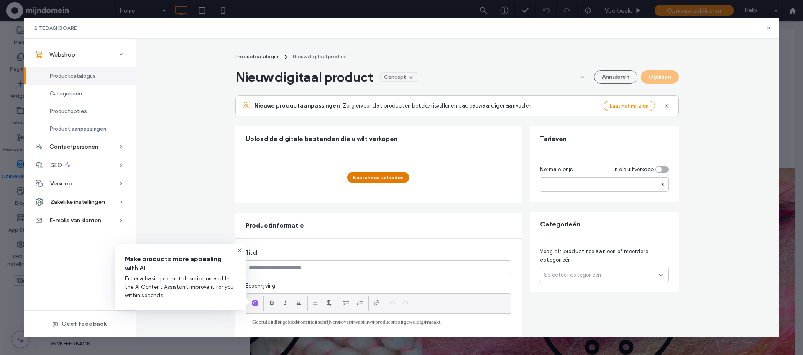
click at [383, 178] on button "Bestanden uploaden" at bounding box center [378, 177] width 62 height 10
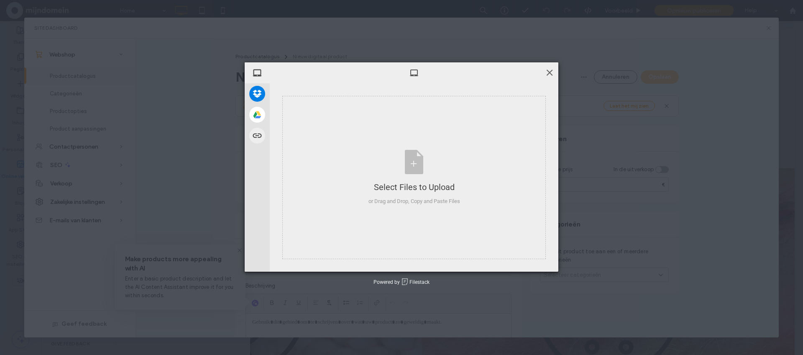
click at [549, 74] on span at bounding box center [549, 72] width 9 height 9
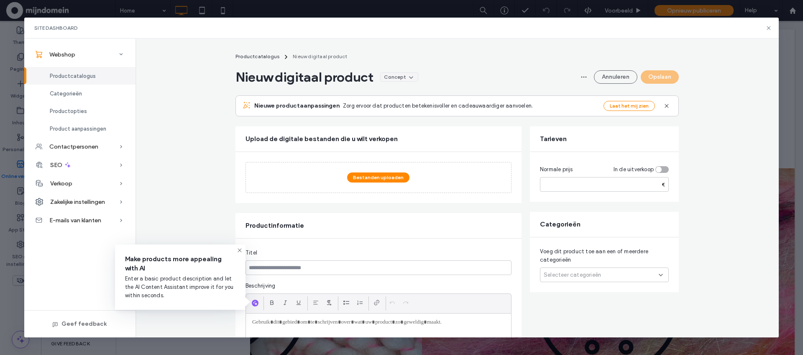
click at [624, 77] on button "Annuleren" at bounding box center [616, 76] width 44 height 13
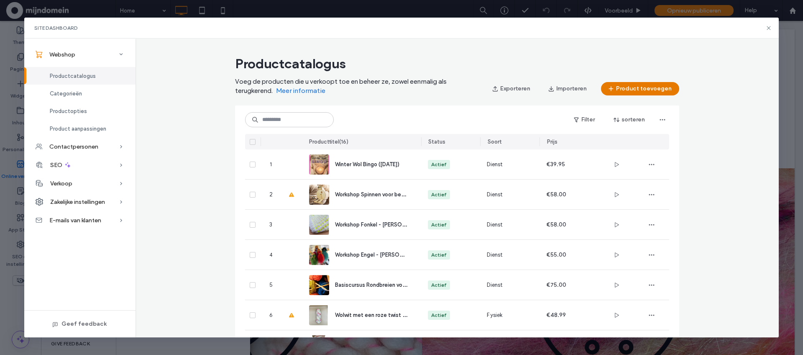
click at [652, 92] on button "Product toevoegen" at bounding box center [640, 88] width 78 height 13
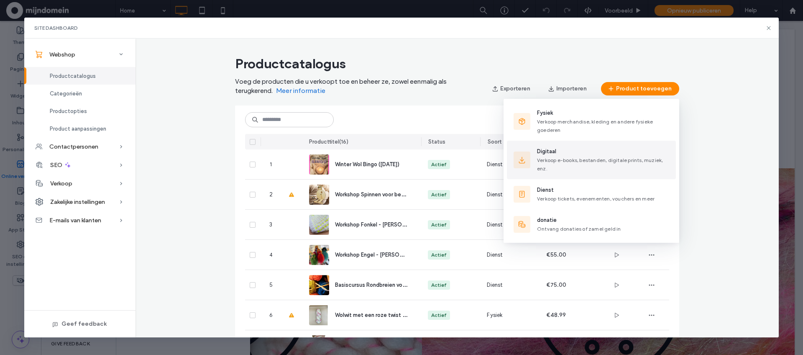
click at [562, 163] on span "Verkoop e-books, bestanden, digitale prints, muziek, enz." at bounding box center [600, 164] width 126 height 15
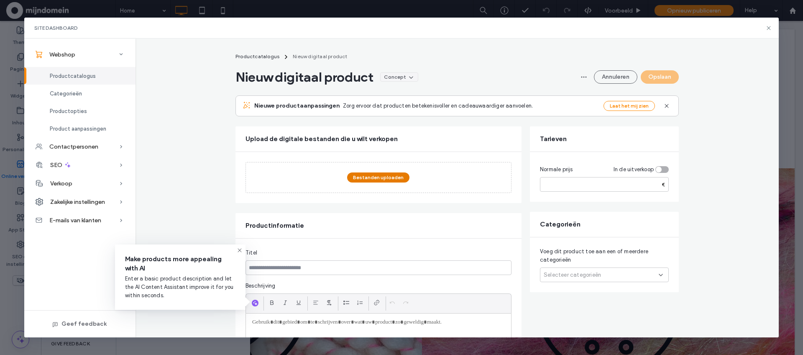
click at [377, 176] on button "Bestanden uploaden" at bounding box center [378, 177] width 62 height 10
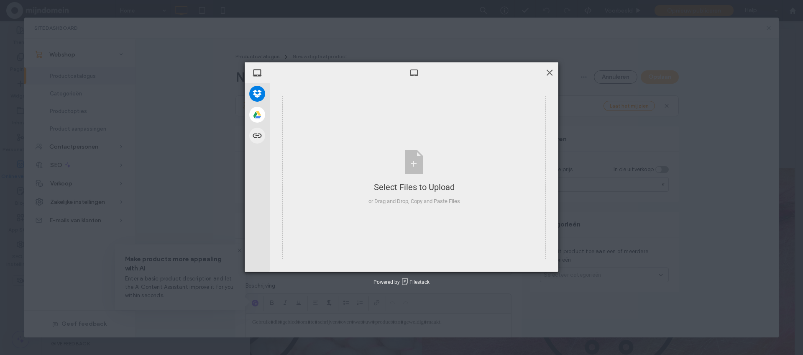
click at [551, 74] on span at bounding box center [549, 72] width 9 height 9
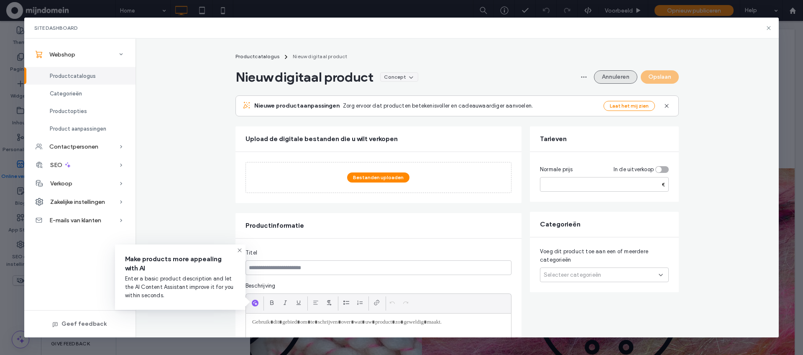
click at [600, 76] on button "Annuleren" at bounding box center [616, 76] width 44 height 13
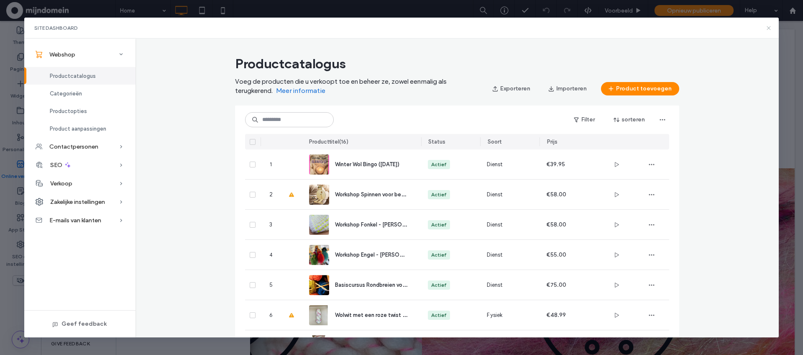
click at [769, 28] on use at bounding box center [769, 28] width 4 height 4
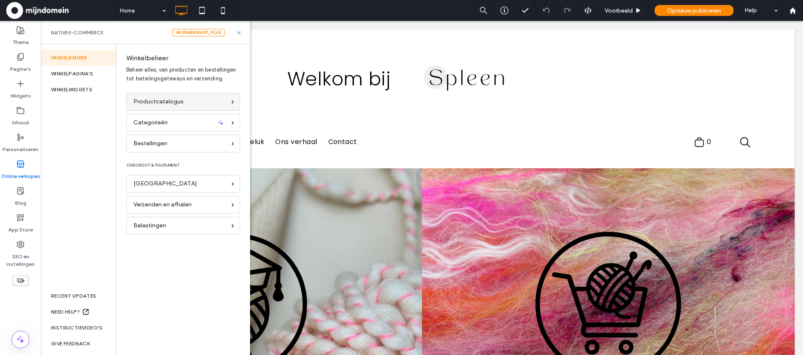
click at [177, 102] on span "Productcatalogus" at bounding box center [158, 101] width 50 height 9
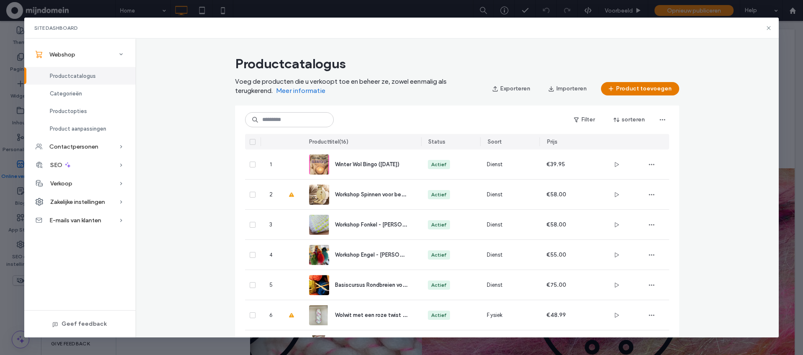
click at [651, 87] on button "Product toevoegen" at bounding box center [640, 88] width 78 height 13
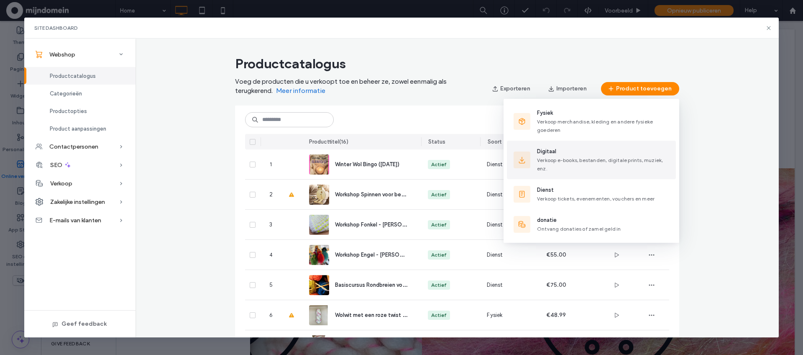
click at [562, 159] on span "Verkoop e-books, bestanden, digitale prints, muziek, enz." at bounding box center [600, 164] width 126 height 15
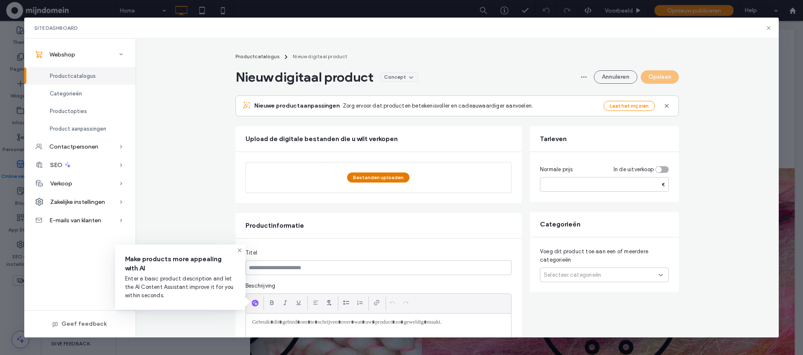
click at [382, 179] on button "Bestanden uploaden" at bounding box center [378, 177] width 62 height 10
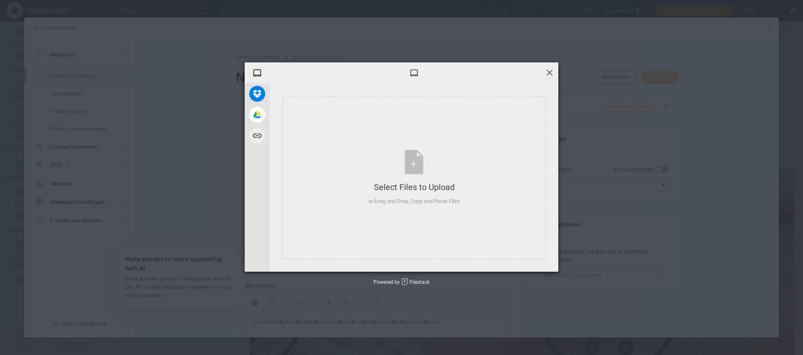
click at [549, 75] on span at bounding box center [549, 72] width 9 height 9
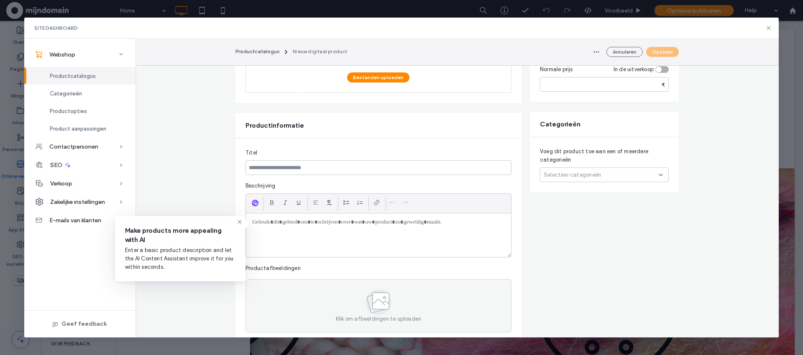
scroll to position [78, 0]
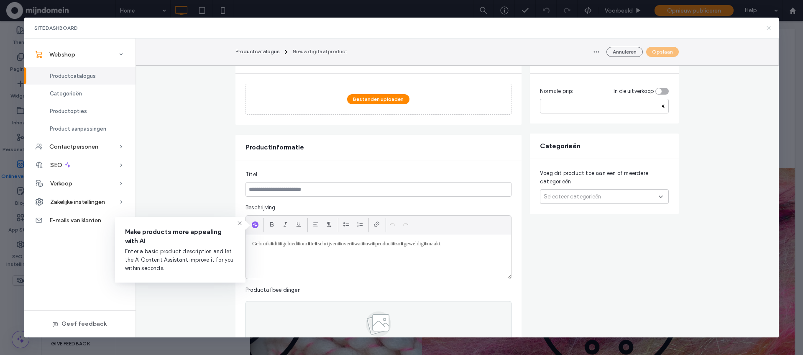
click at [771, 26] on icon at bounding box center [769, 28] width 7 height 7
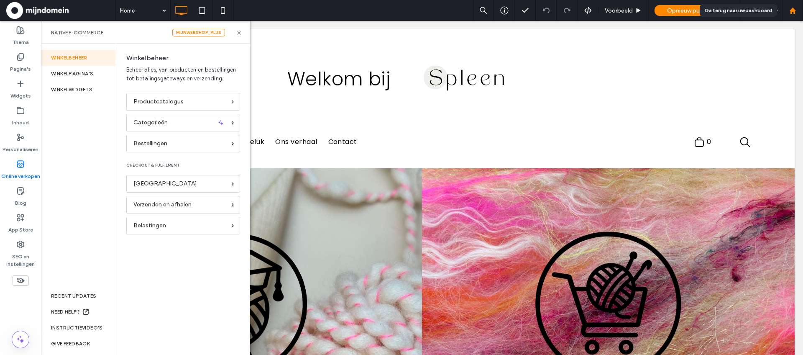
click at [790, 12] on icon at bounding box center [793, 10] width 7 height 7
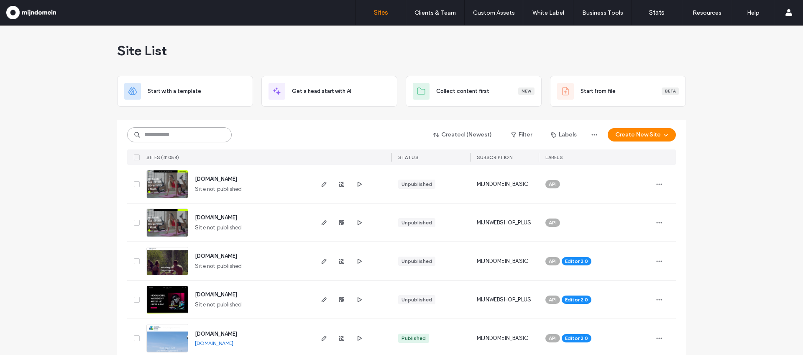
click at [206, 132] on input at bounding box center [179, 134] width 105 height 15
paste input "**********"
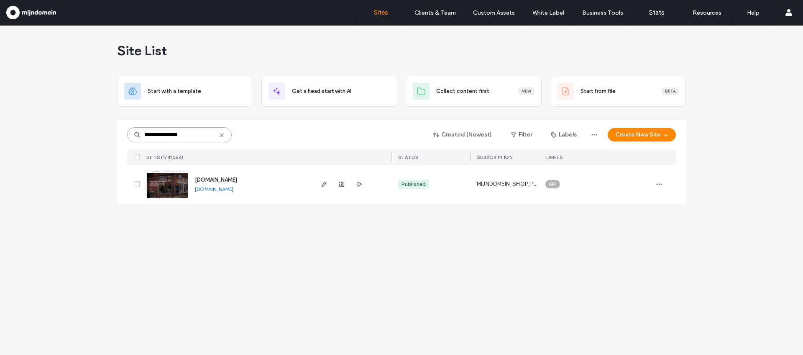
type input "**********"
click at [167, 187] on img at bounding box center [167, 198] width 41 height 57
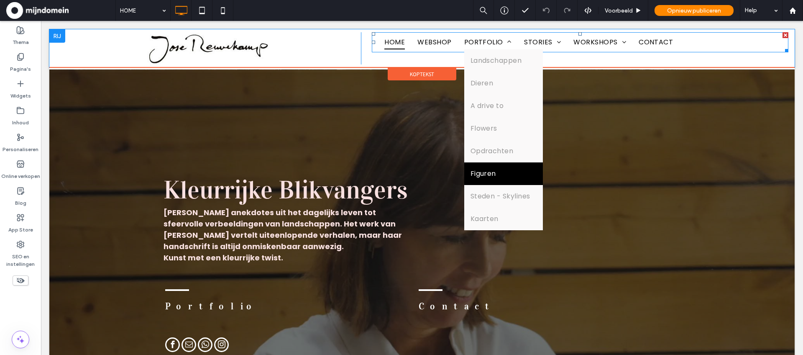
click at [488, 173] on span "Figuren" at bounding box center [484, 174] width 26 height 10
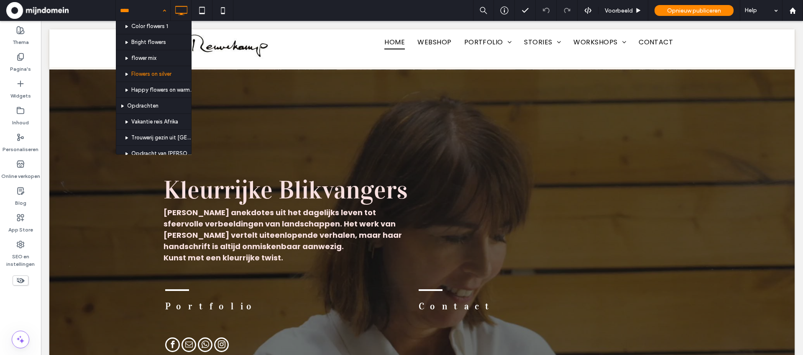
scroll to position [1038, 0]
click at [154, 10] on input at bounding box center [141, 10] width 42 height 21
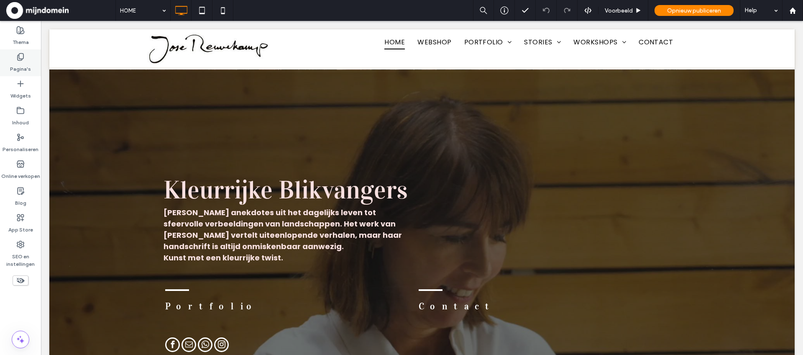
click at [23, 58] on use at bounding box center [21, 57] width 6 height 7
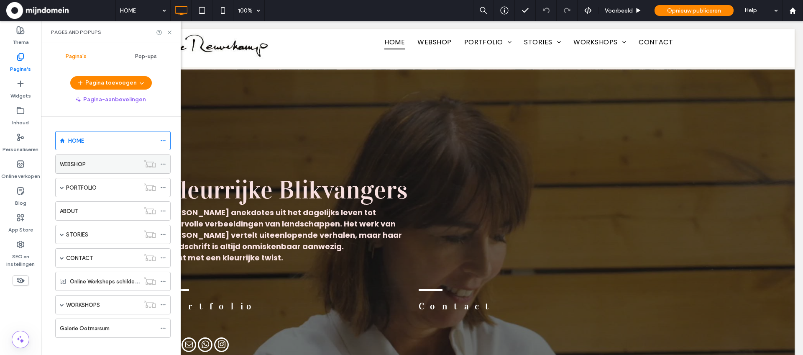
click at [89, 162] on div "WEBSHOP" at bounding box center [100, 164] width 80 height 9
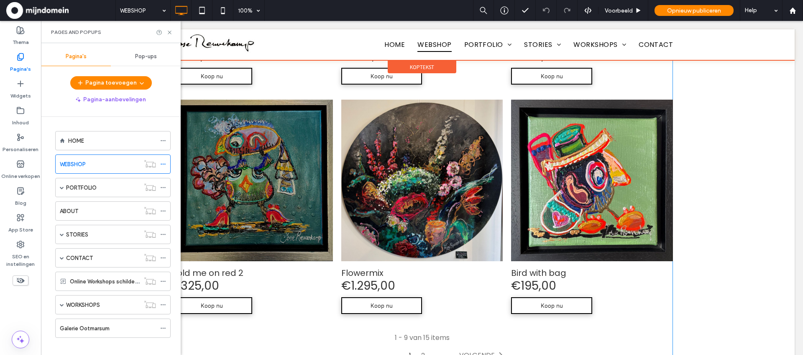
scroll to position [957, 0]
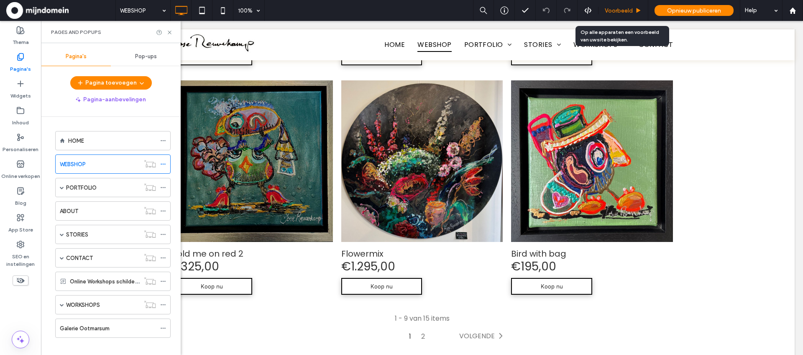
click at [626, 12] on span "Voorbeeld" at bounding box center [619, 10] width 28 height 7
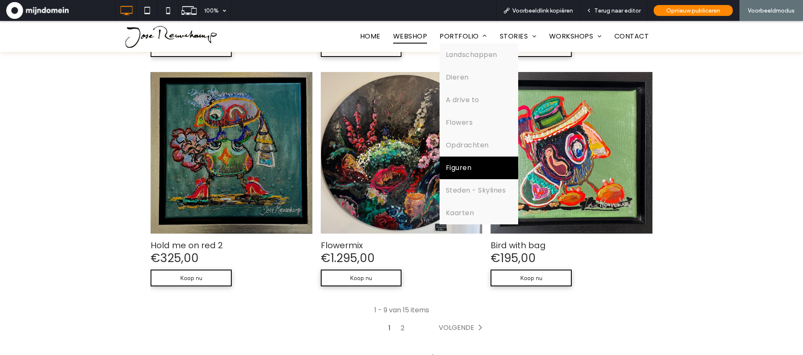
click at [457, 162] on link "Figuren" at bounding box center [479, 168] width 79 height 23
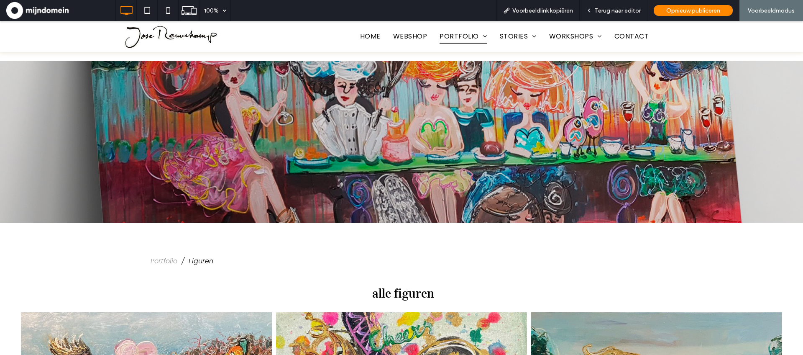
scroll to position [441, 0]
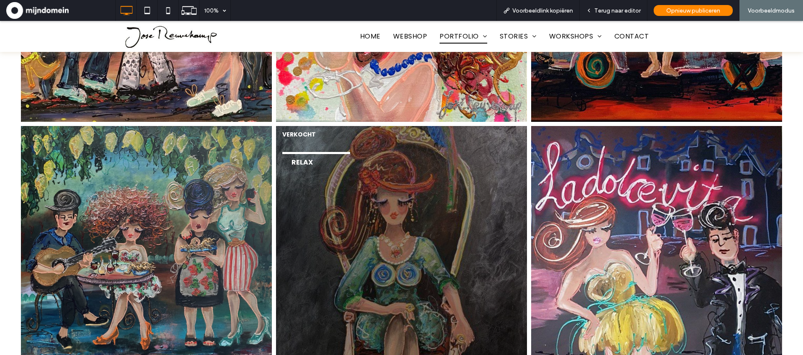
click at [422, 239] on link at bounding box center [402, 251] width 266 height 266
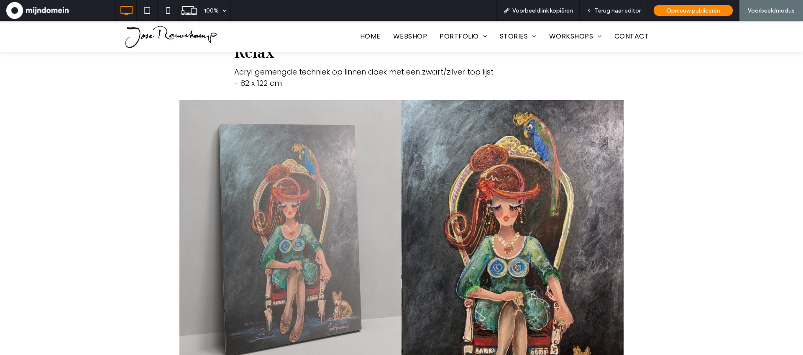
scroll to position [281, 0]
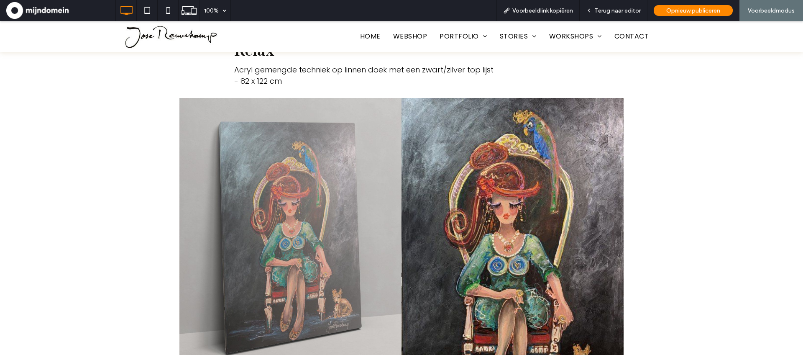
click at [336, 236] on link at bounding box center [291, 246] width 236 height 315
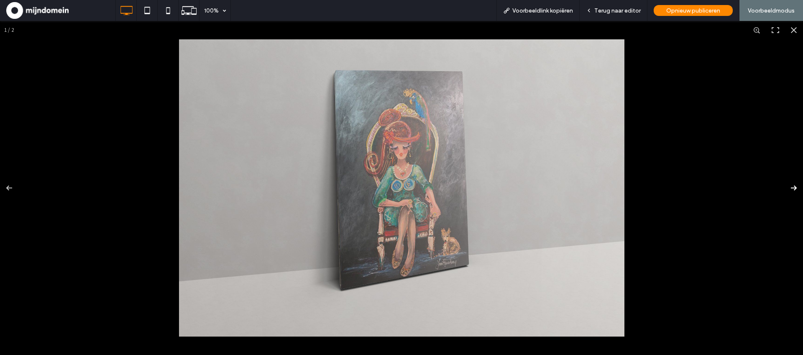
click at [794, 189] on button at bounding box center [788, 188] width 29 height 42
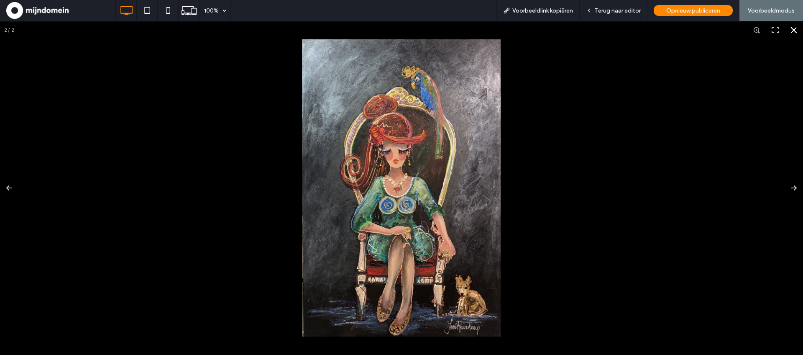
click at [798, 33] on button at bounding box center [794, 30] width 18 height 18
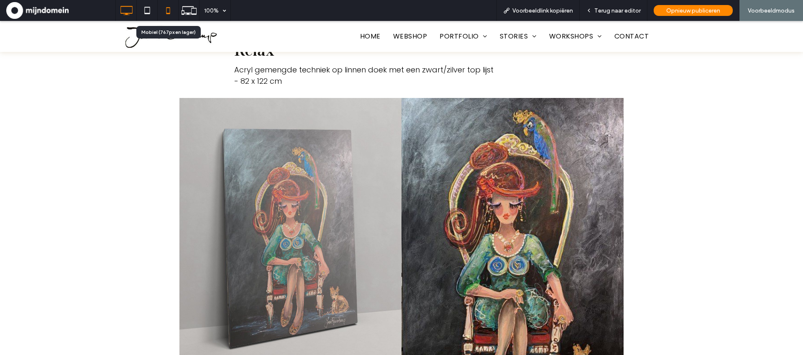
click at [169, 14] on use at bounding box center [168, 10] width 4 height 7
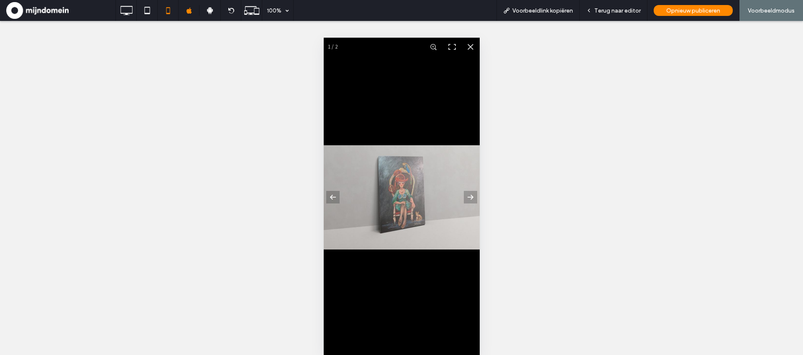
scroll to position [109, 0]
click at [473, 198] on button at bounding box center [464, 197] width 29 height 42
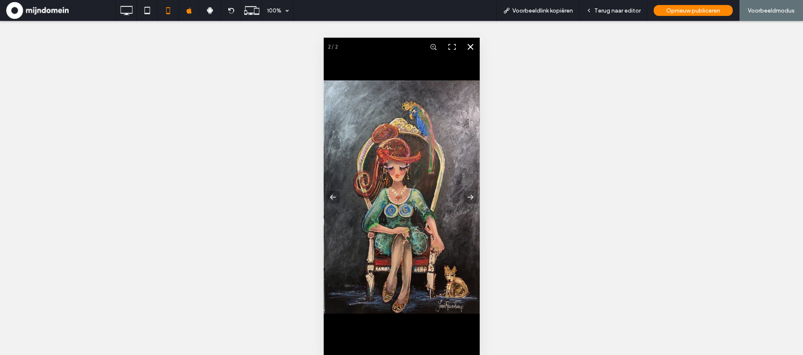
click at [475, 48] on button at bounding box center [470, 47] width 18 height 18
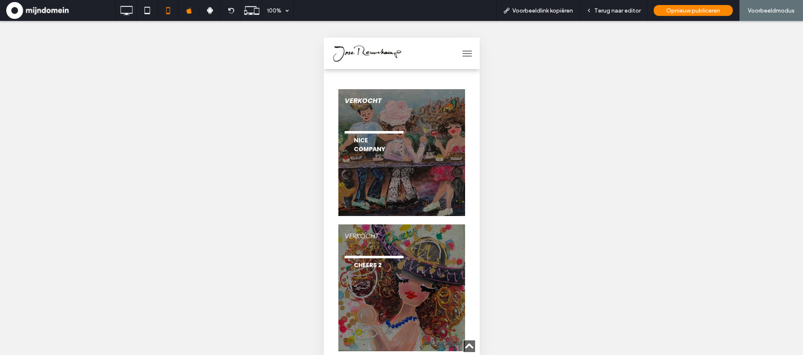
scroll to position [371, 0]
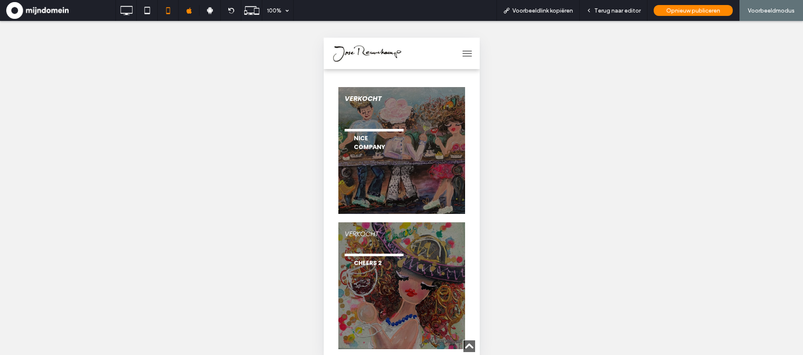
click at [419, 147] on link at bounding box center [401, 150] width 134 height 134
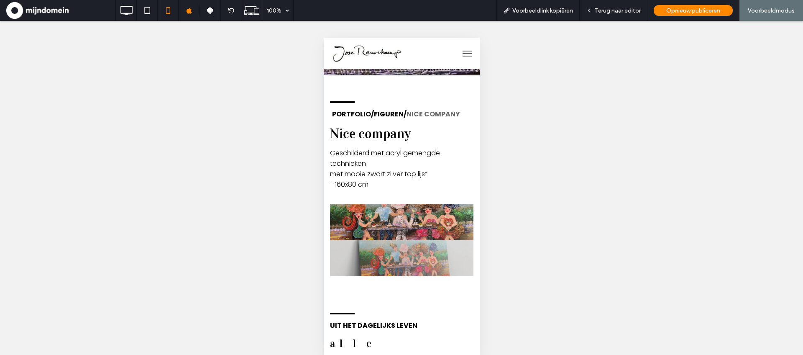
scroll to position [73, 0]
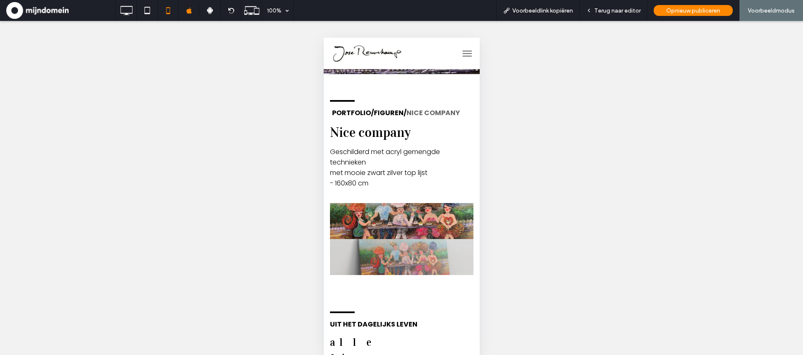
click at [400, 215] on link at bounding box center [402, 221] width 152 height 38
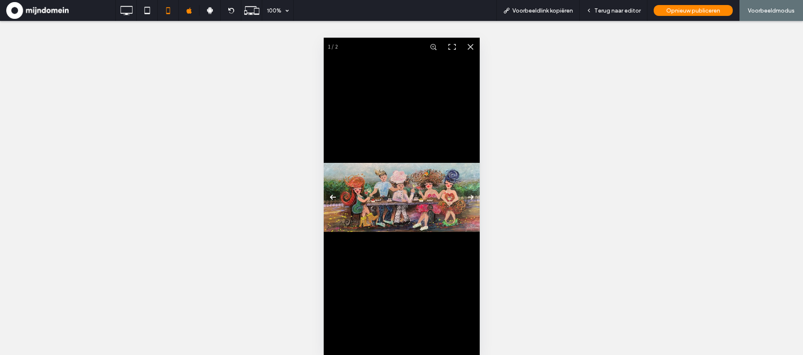
click at [334, 198] on button at bounding box center [337, 197] width 29 height 42
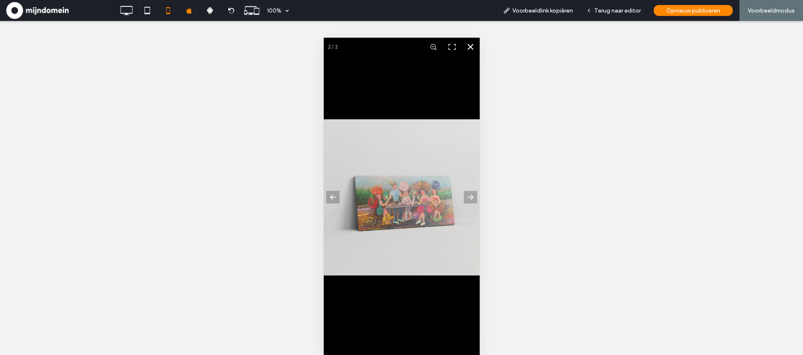
click at [474, 49] on button at bounding box center [470, 47] width 18 height 18
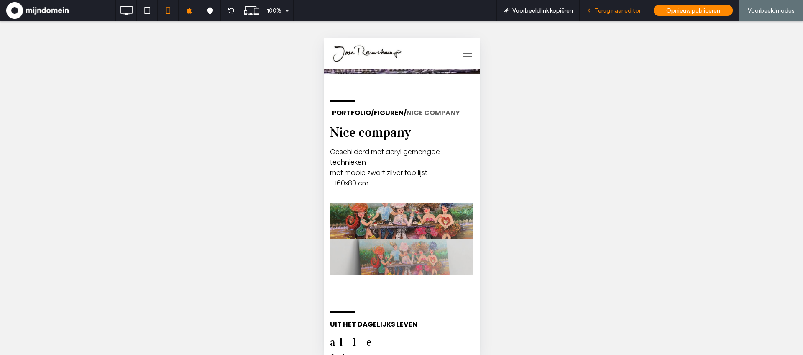
click at [634, 13] on span "Terug naar editor" at bounding box center [618, 10] width 46 height 7
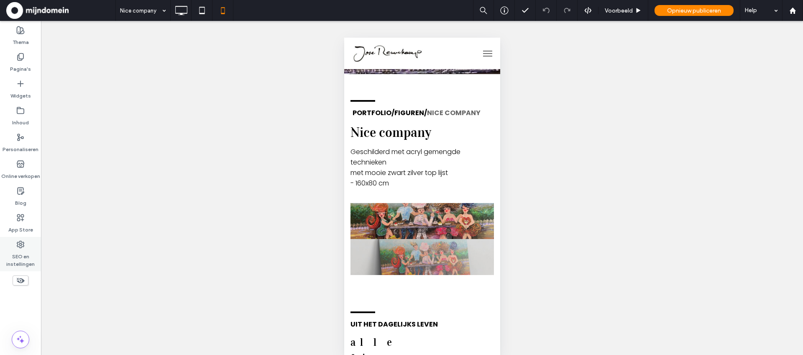
click at [21, 250] on label "SEO en instellingen" at bounding box center [20, 258] width 41 height 19
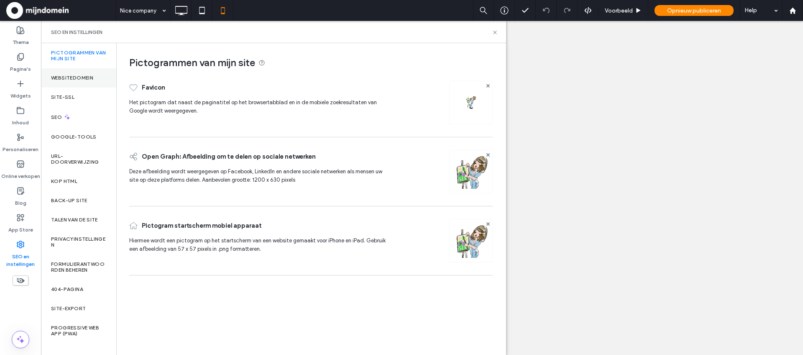
click at [50, 85] on div "Websitedomein" at bounding box center [78, 77] width 75 height 19
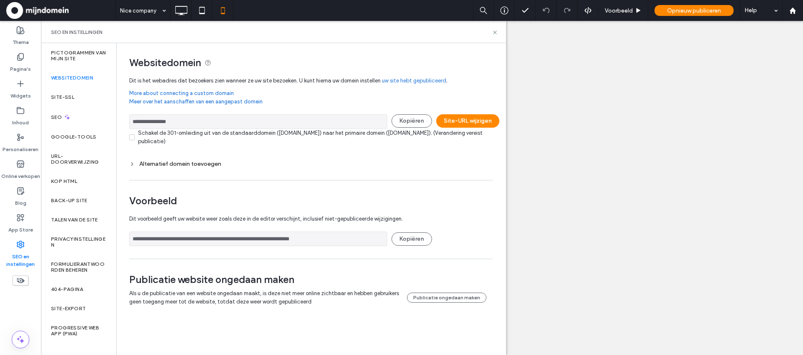
click at [472, 128] on div "**********" at bounding box center [311, 121] width 364 height 15
click at [471, 119] on button "Site-URL wijzigen" at bounding box center [467, 120] width 63 height 13
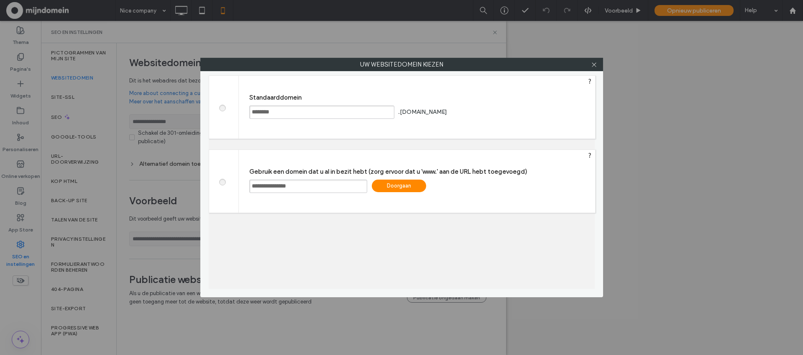
click at [250, 188] on input "**********" at bounding box center [308, 186] width 118 height 13
type input "**********"
click at [409, 191] on div "Doorgaan" at bounding box center [399, 186] width 54 height 13
type input "**********"
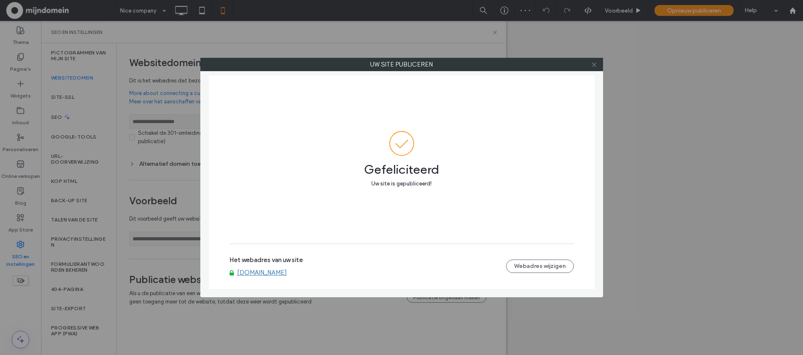
click at [596, 67] on icon at bounding box center [594, 65] width 6 height 6
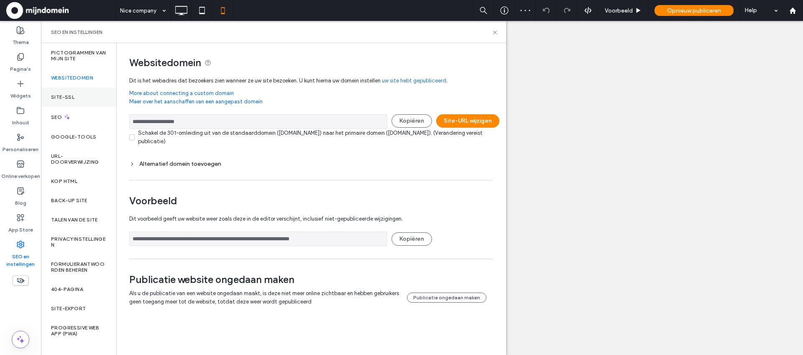
click at [70, 91] on div "Site-SSL" at bounding box center [78, 96] width 75 height 19
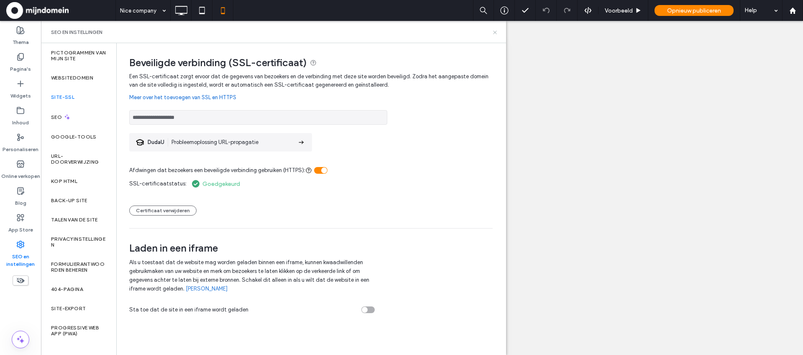
click at [495, 33] on icon at bounding box center [495, 32] width 6 height 6
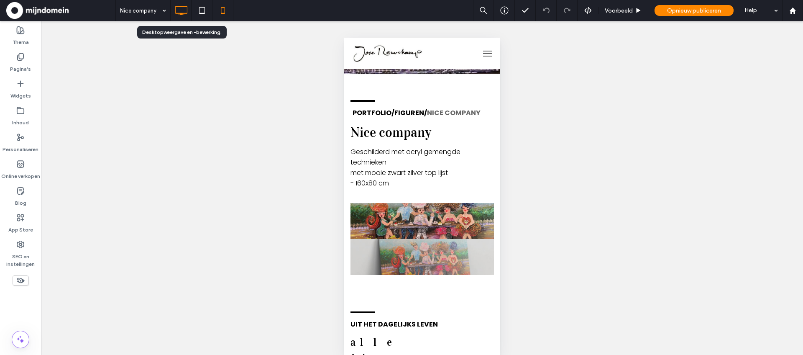
click at [177, 12] on icon at bounding box center [181, 10] width 17 height 17
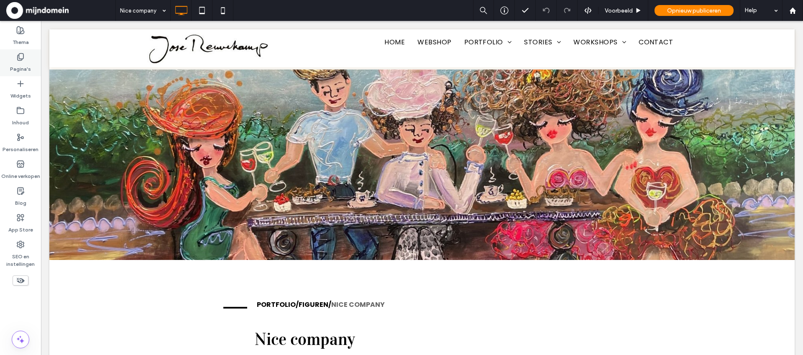
click at [25, 66] on label "Pagina's" at bounding box center [20, 67] width 21 height 12
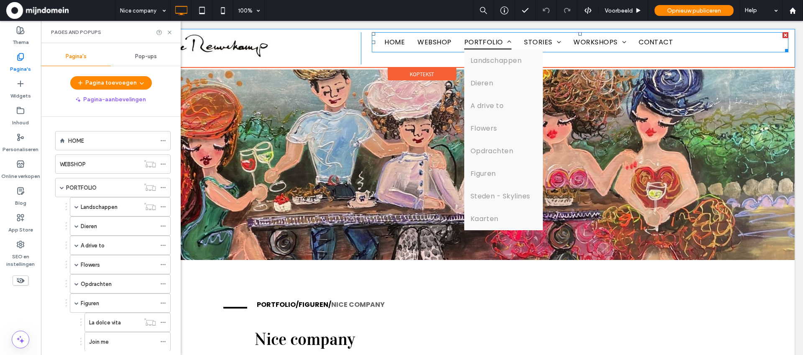
click at [513, 44] on link "PORTFOLIO" at bounding box center [488, 42] width 60 height 14
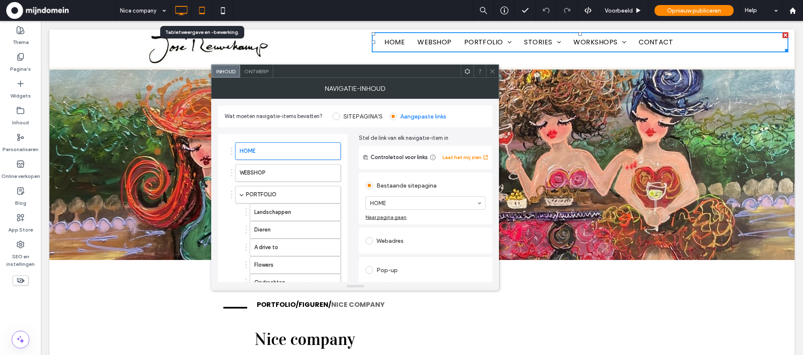
click at [203, 14] on use at bounding box center [201, 10] width 5 height 7
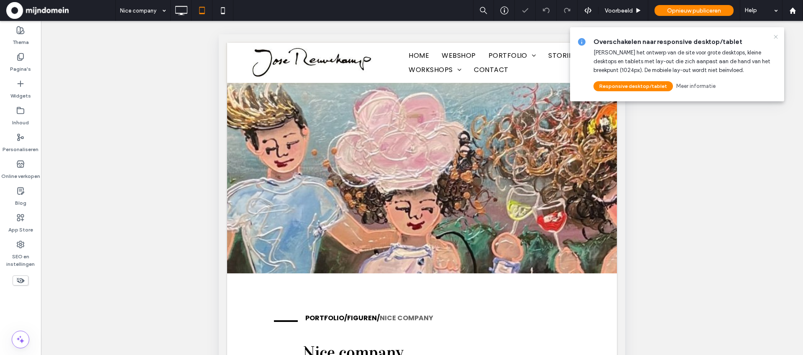
click at [778, 36] on icon at bounding box center [776, 36] width 7 height 7
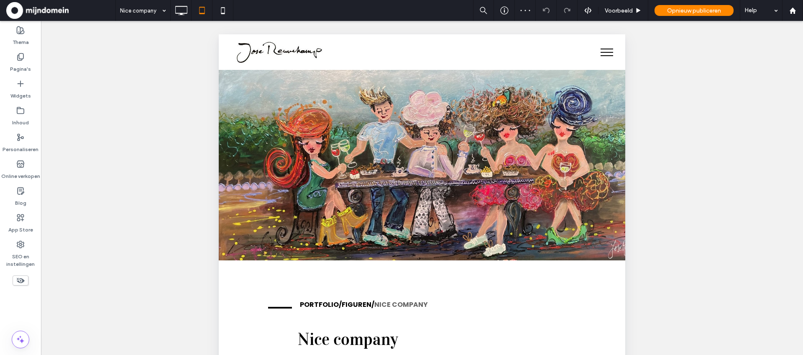
click at [607, 51] on button "menu" at bounding box center [607, 52] width 22 height 22
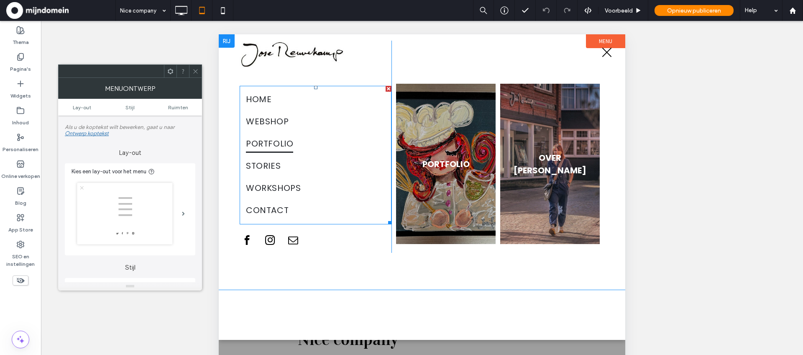
click at [322, 145] on link "PORTFOLIO" at bounding box center [315, 144] width 139 height 22
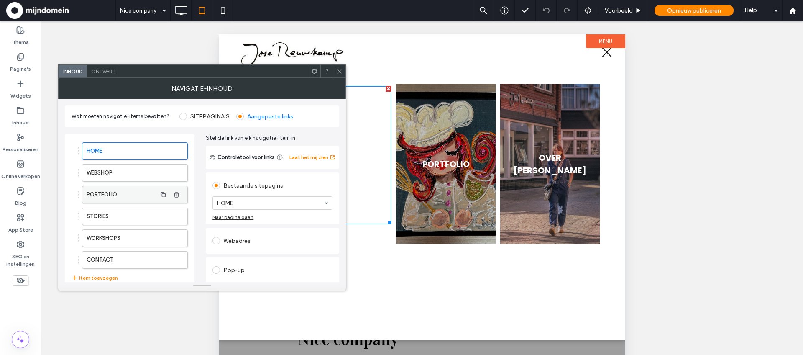
click at [123, 193] on label "PORTFOLIO" at bounding box center [122, 194] width 70 height 17
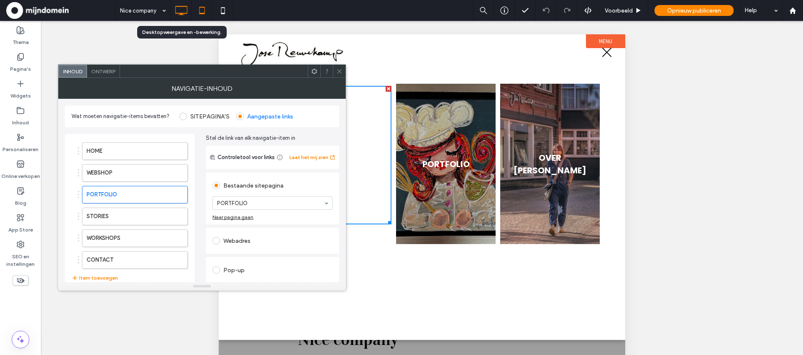
click at [179, 12] on icon at bounding box center [181, 10] width 17 height 17
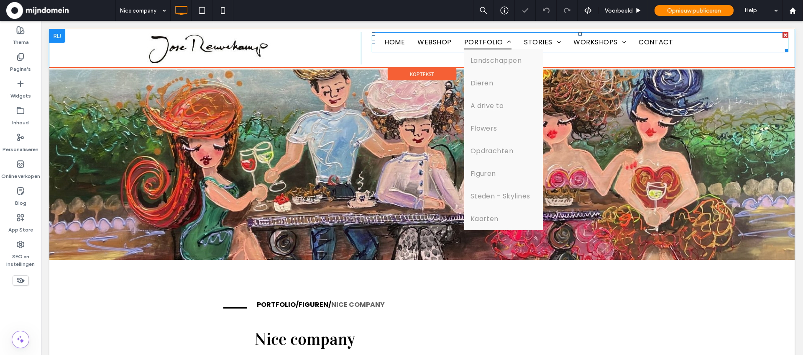
click at [512, 42] on link "PORTFOLIO" at bounding box center [488, 42] width 60 height 14
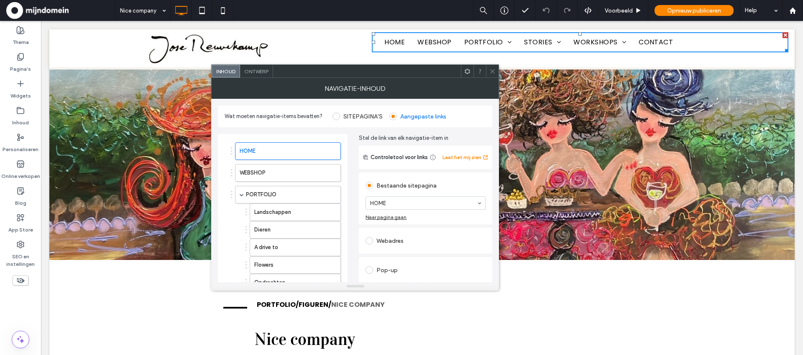
click at [495, 71] on icon at bounding box center [493, 71] width 6 height 6
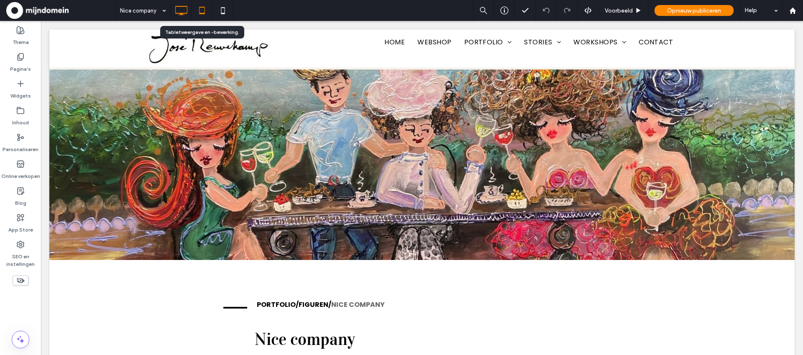
click at [200, 15] on icon at bounding box center [202, 10] width 17 height 17
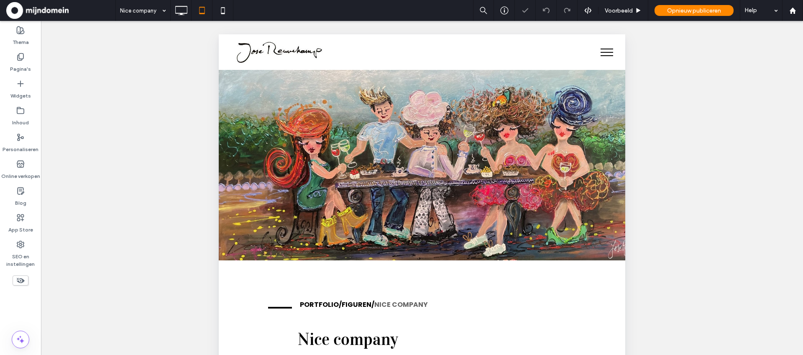
click at [608, 51] on button "menu" at bounding box center [607, 52] width 22 height 22
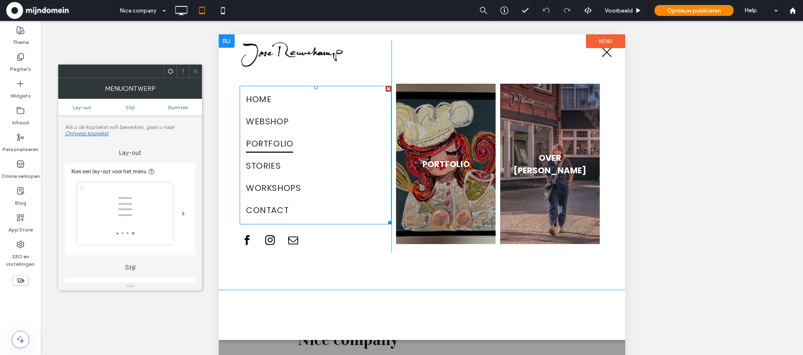
click at [281, 144] on span "PORTFOLIO" at bounding box center [269, 144] width 47 height 18
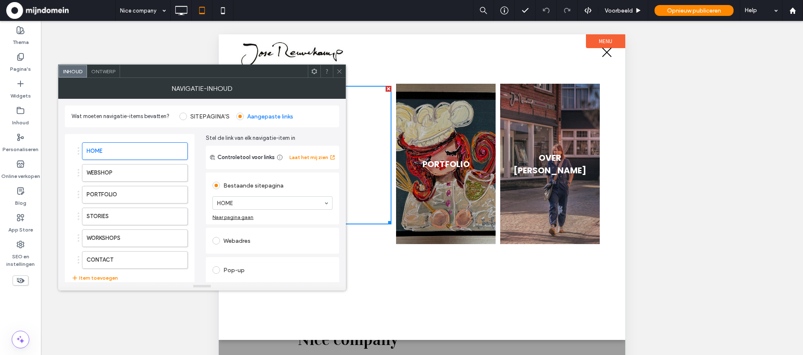
click at [339, 72] on icon at bounding box center [339, 71] width 6 height 6
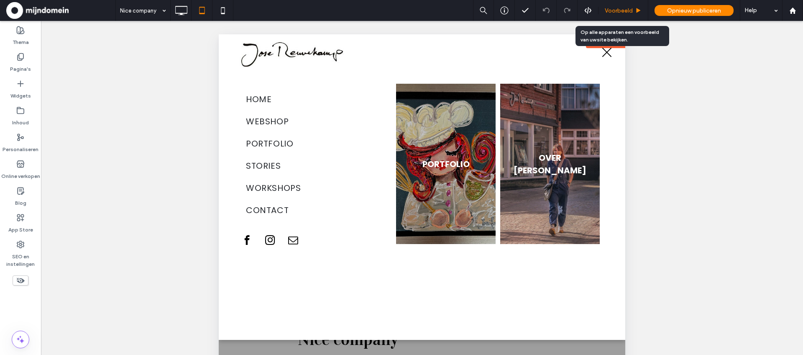
click at [623, 15] on div "Voorbeeld" at bounding box center [624, 10] width 50 height 21
click at [619, 11] on span "Voorbeeld" at bounding box center [619, 10] width 28 height 7
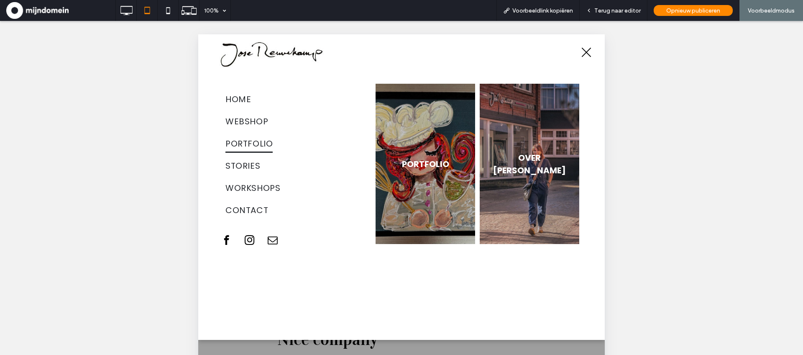
click at [269, 148] on span "PORTFOLIO" at bounding box center [249, 144] width 47 height 18
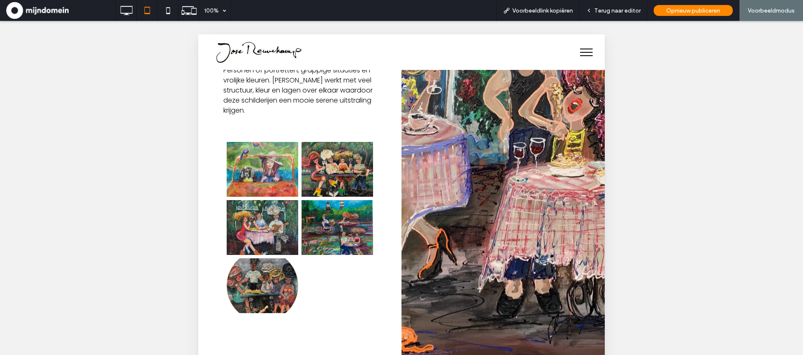
scroll to position [1051, 0]
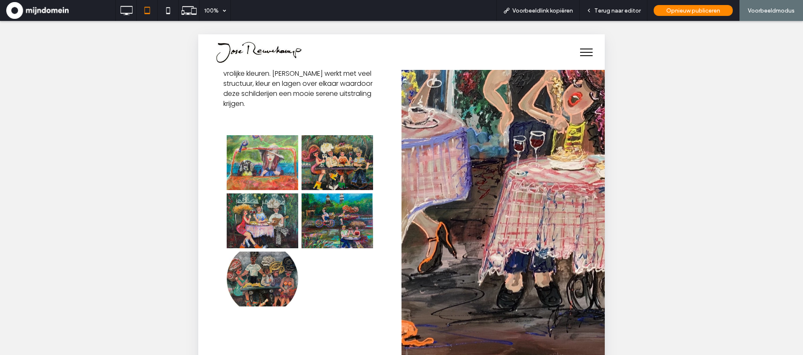
click at [246, 149] on link at bounding box center [263, 162] width 76 height 58
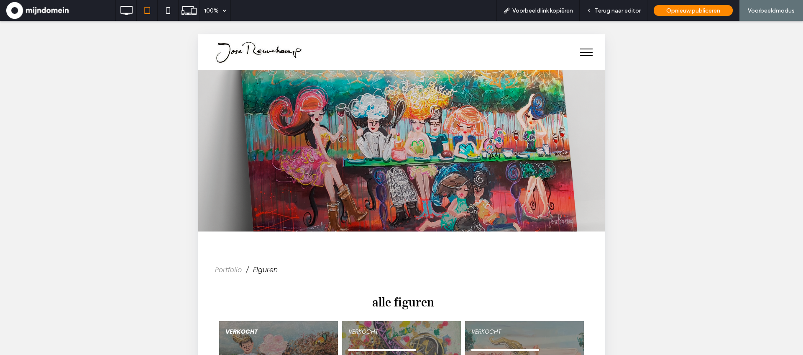
scroll to position [150, 0]
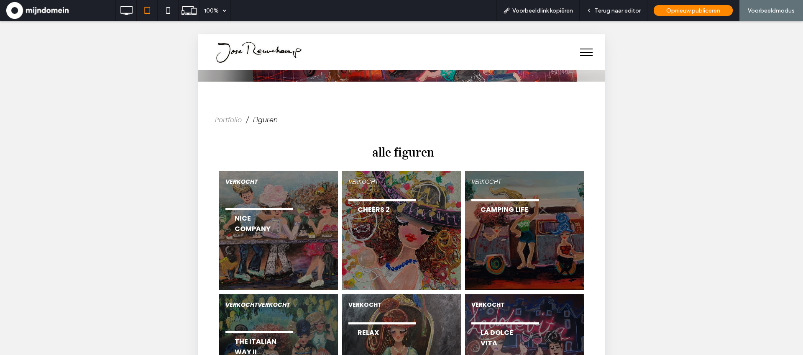
click at [371, 203] on span "CHEERS 2" at bounding box center [373, 209] width 49 height 19
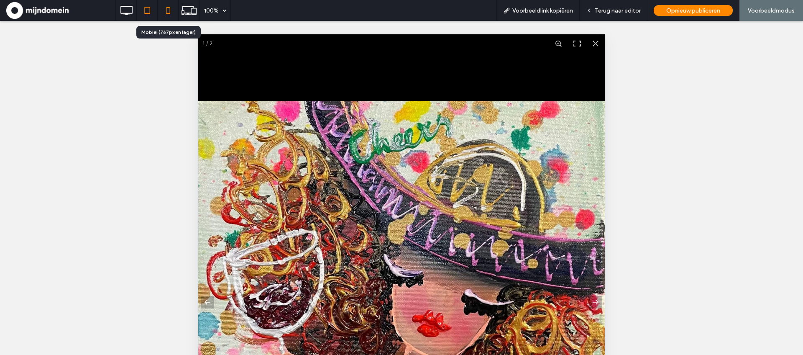
scroll to position [315, 0]
click at [172, 15] on icon at bounding box center [168, 10] width 17 height 17
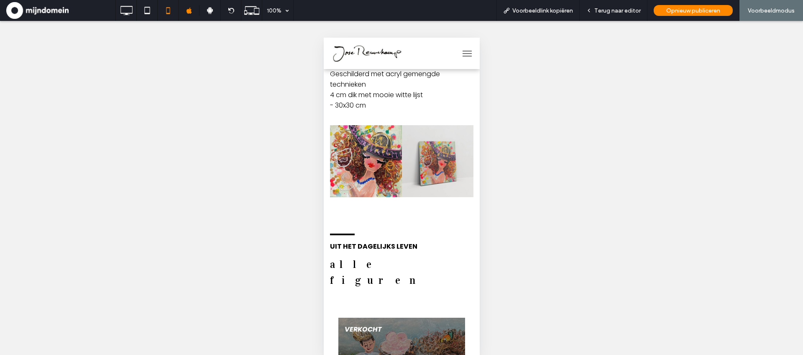
scroll to position [152, 0]
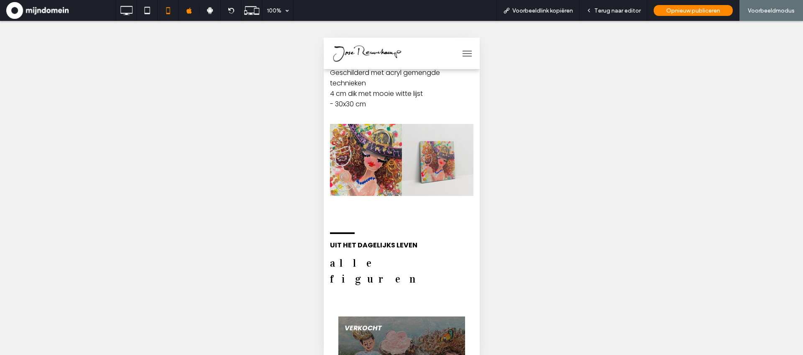
click at [379, 157] on link at bounding box center [366, 160] width 76 height 76
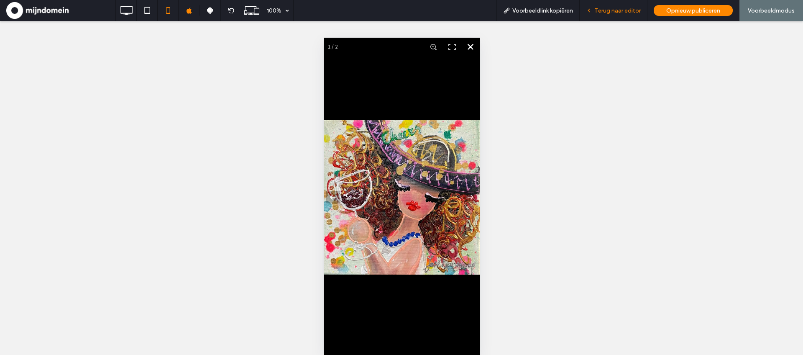
drag, startPoint x: 611, startPoint y: 12, endPoint x: 803, endPoint y: 144, distance: 232.8
click at [619, 16] on div "Terug naar editor" at bounding box center [614, 10] width 68 height 21
click at [618, 13] on span "Terug naar editor" at bounding box center [618, 10] width 46 height 7
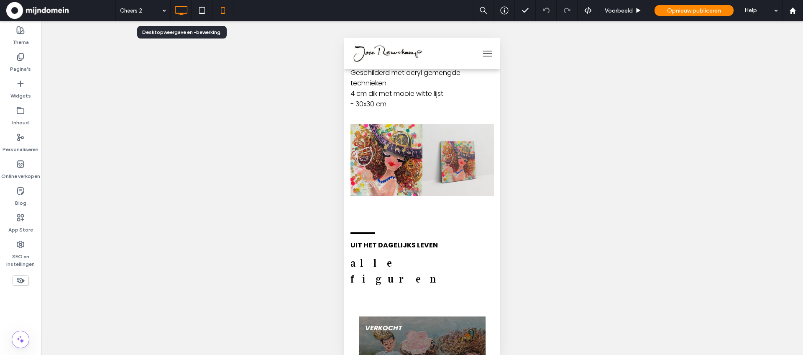
click at [184, 13] on use at bounding box center [181, 10] width 12 height 9
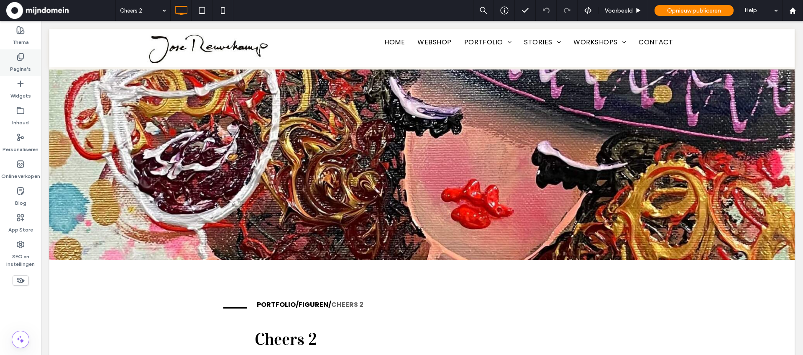
click at [23, 63] on label "Pagina's" at bounding box center [20, 67] width 21 height 12
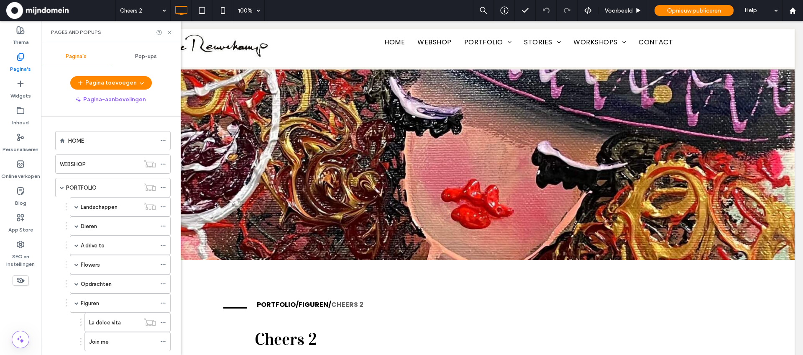
click at [169, 31] on icon at bounding box center [170, 32] width 6 height 6
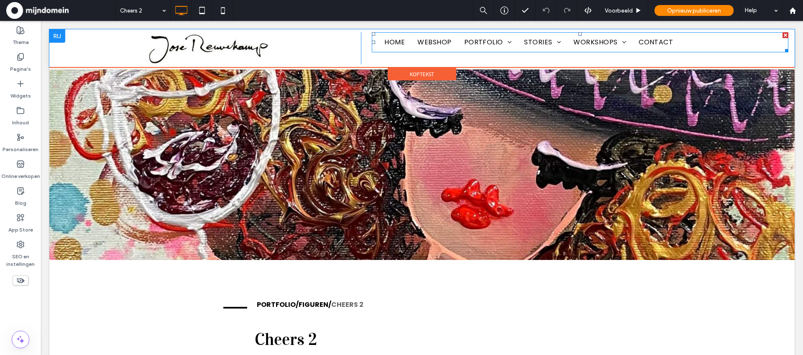
click at [717, 44] on nav "HOME WEBSHOP PORTFOLIO Landschappen Dieren A drive to Flowers Opdrachten Figure…" at bounding box center [580, 42] width 417 height 20
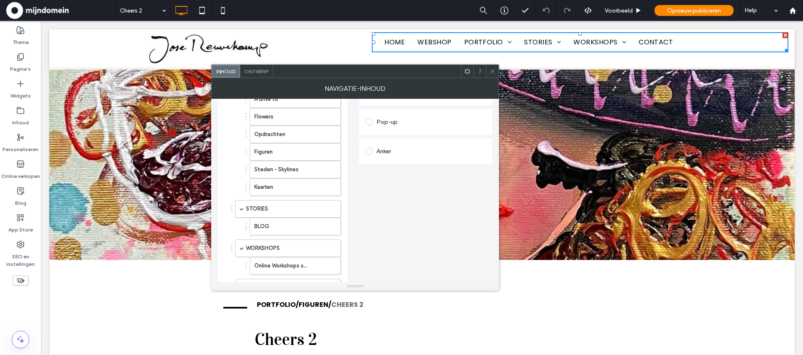
scroll to position [139, 0]
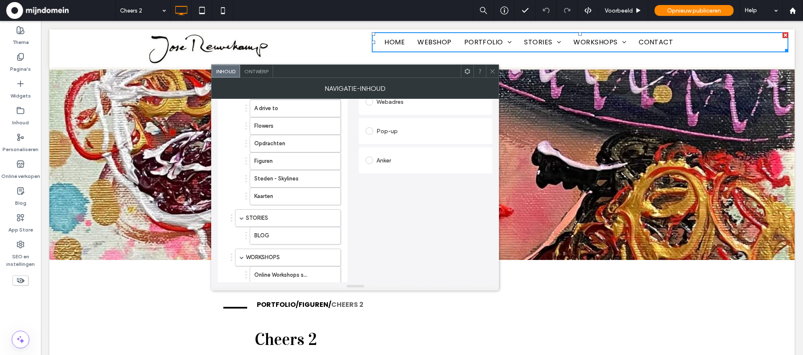
click at [497, 73] on div at bounding box center [492, 71] width 13 height 13
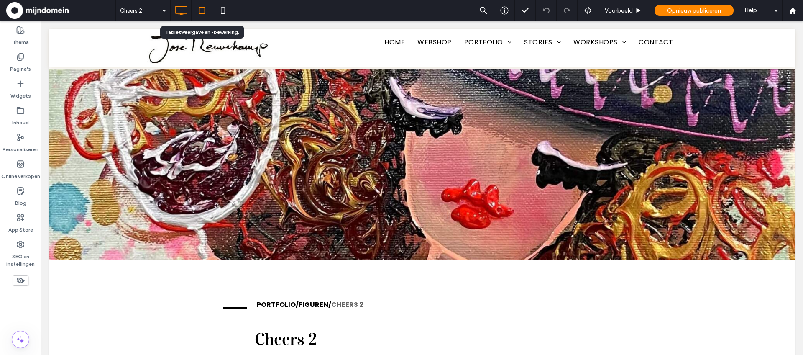
click at [201, 8] on icon at bounding box center [202, 10] width 17 height 17
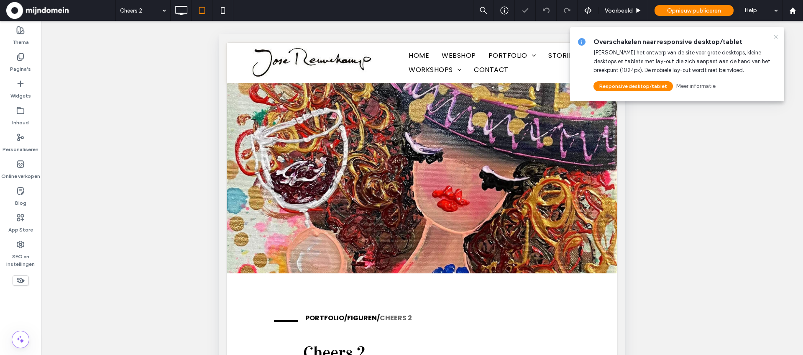
click at [776, 35] on icon at bounding box center [776, 36] width 7 height 7
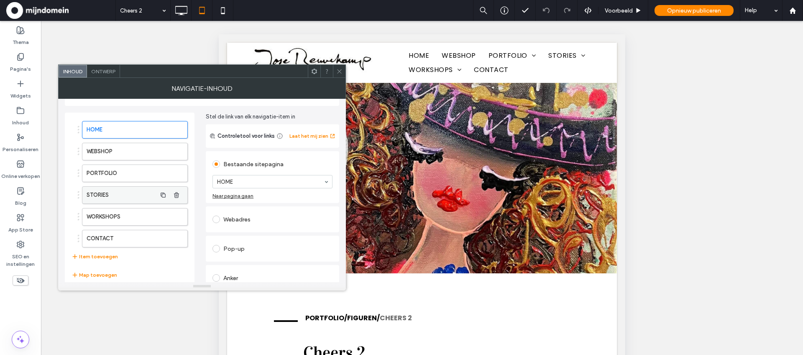
scroll to position [30, 0]
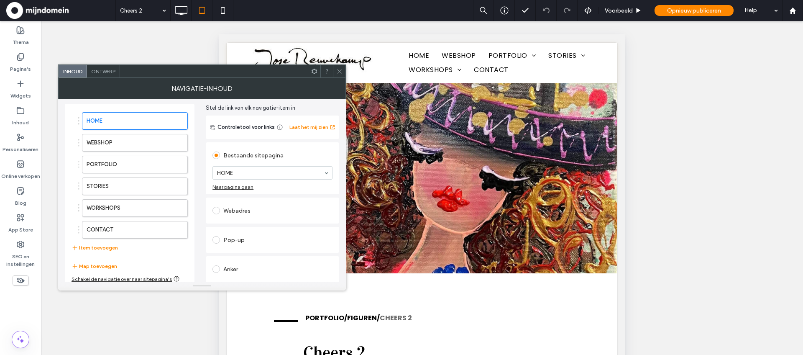
click at [343, 72] on div at bounding box center [339, 71] width 13 height 13
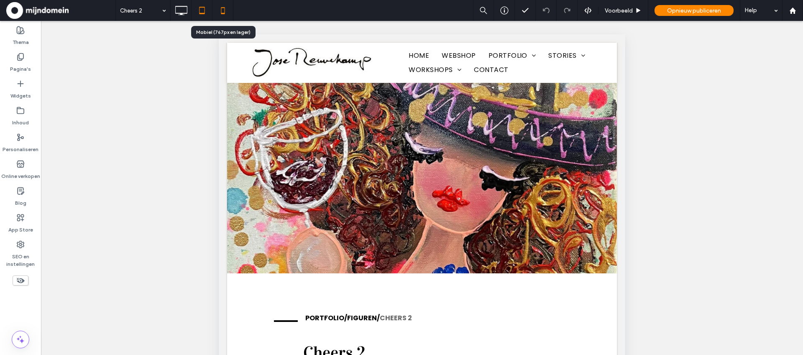
click at [220, 12] on icon at bounding box center [223, 10] width 17 height 17
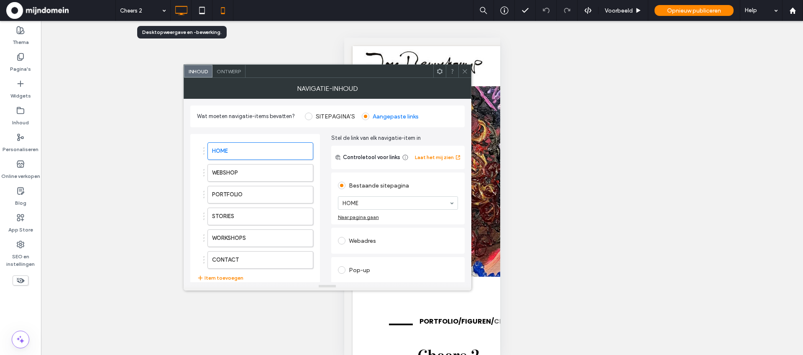
click at [182, 13] on use at bounding box center [181, 10] width 12 height 9
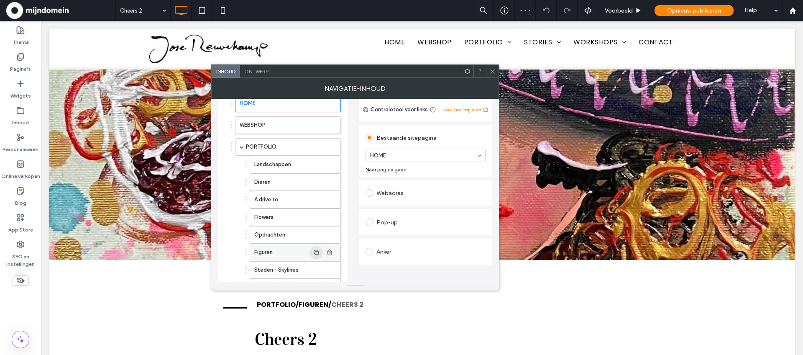
scroll to position [49, 0]
click at [222, 8] on icon at bounding box center [223, 10] width 17 height 17
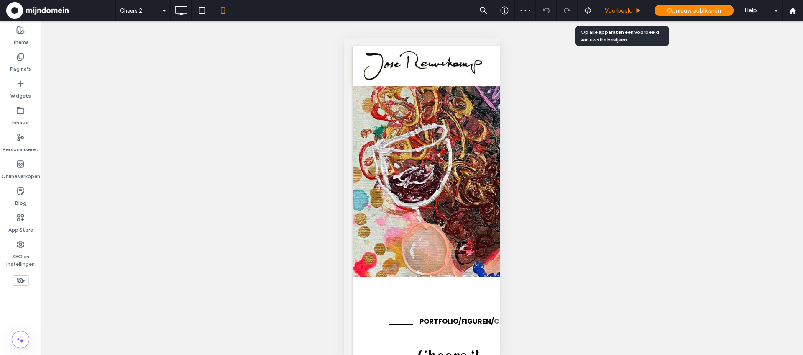
click at [626, 16] on div "Voorbeeld" at bounding box center [624, 10] width 50 height 21
click at [625, 13] on span "Voorbeeld" at bounding box center [619, 10] width 28 height 7
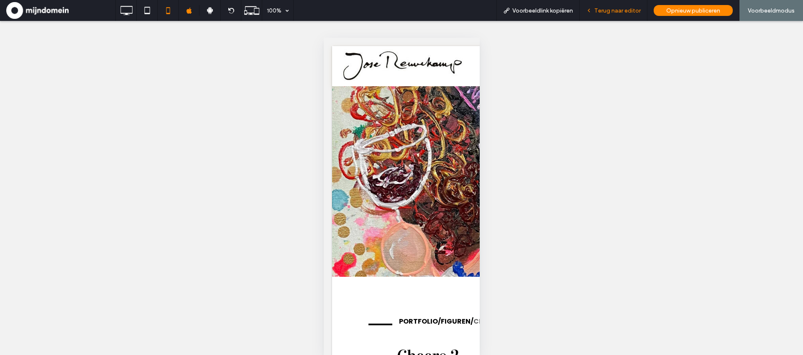
click at [630, 9] on span "Terug naar editor" at bounding box center [618, 10] width 46 height 7
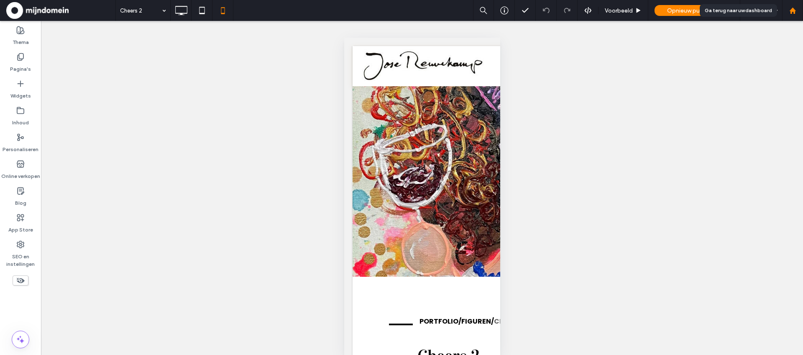
click at [793, 11] on use at bounding box center [793, 10] width 6 height 6
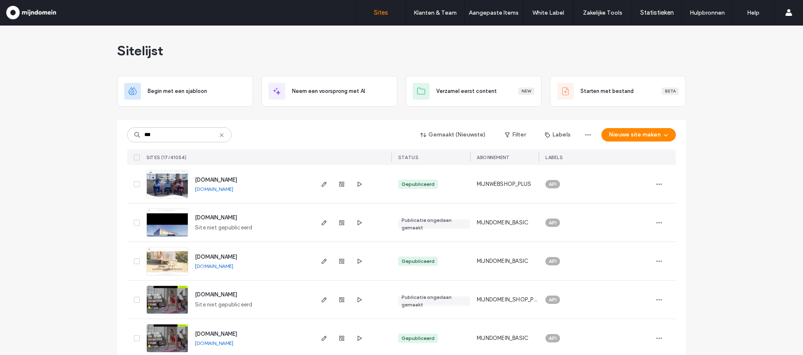
type input "***"
click at [174, 180] on img at bounding box center [167, 198] width 41 height 57
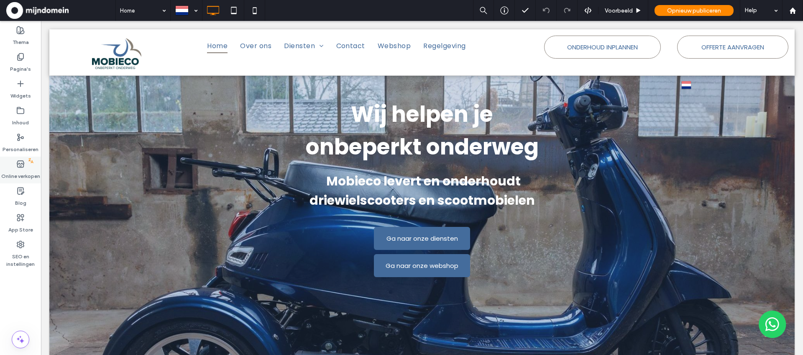
click at [21, 169] on label "Online verkopen" at bounding box center [20, 174] width 39 height 12
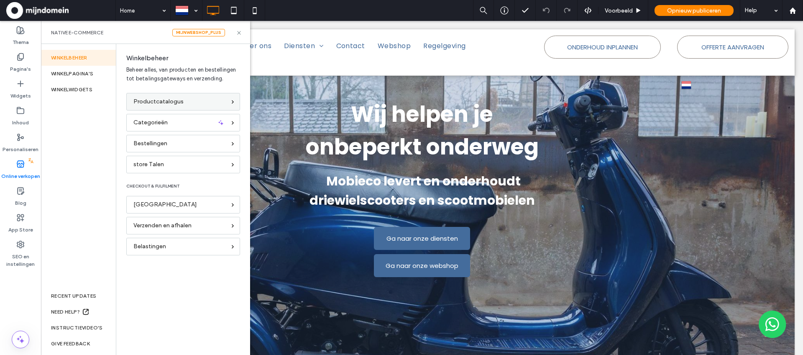
click at [142, 100] on span "Productcatalogus" at bounding box center [158, 101] width 50 height 9
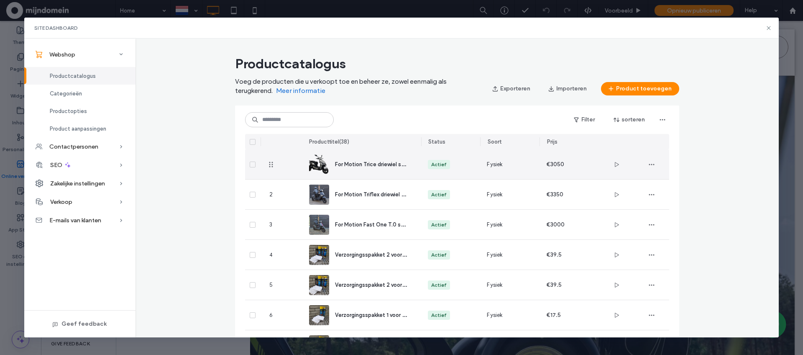
click at [394, 157] on div "For Motion Trice driewiel scootmobiel, 45KM/U, 20Ah lithium accu (ca 40km)" at bounding box center [361, 164] width 105 height 30
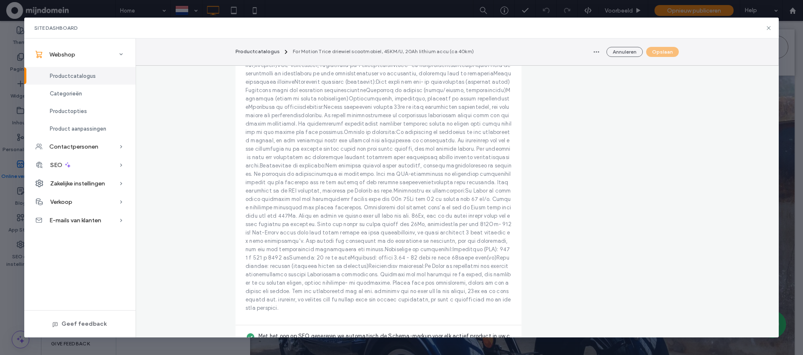
scroll to position [2368, 0]
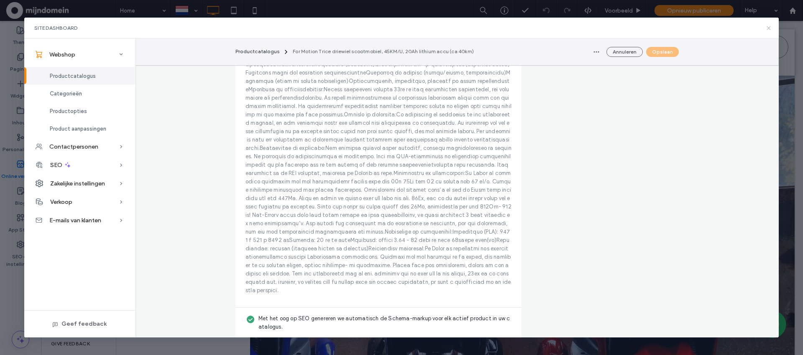
click at [768, 27] on use at bounding box center [769, 28] width 4 height 4
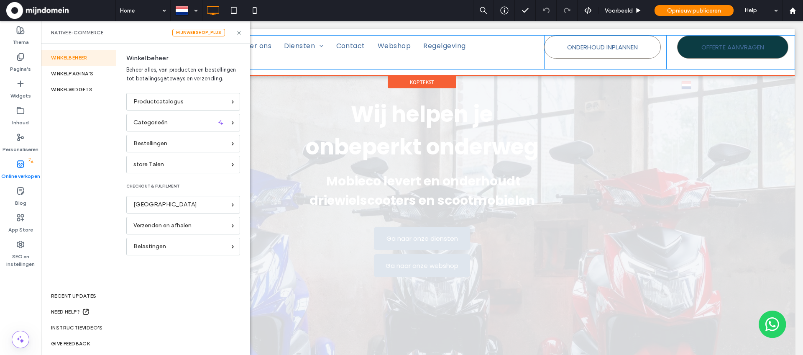
scroll to position [0, 0]
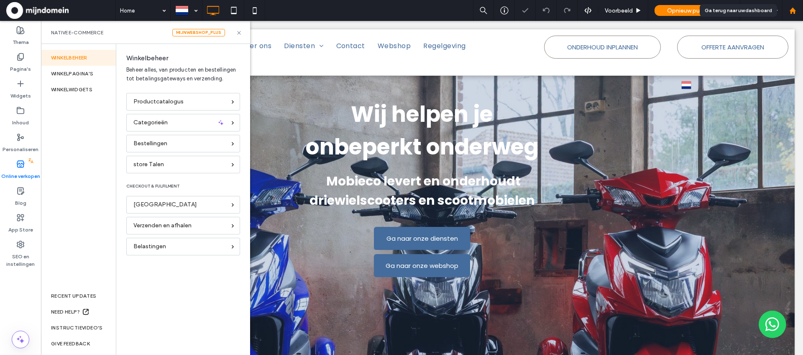
click at [792, 13] on icon at bounding box center [793, 10] width 7 height 7
